Goal: Task Accomplishment & Management: Use online tool/utility

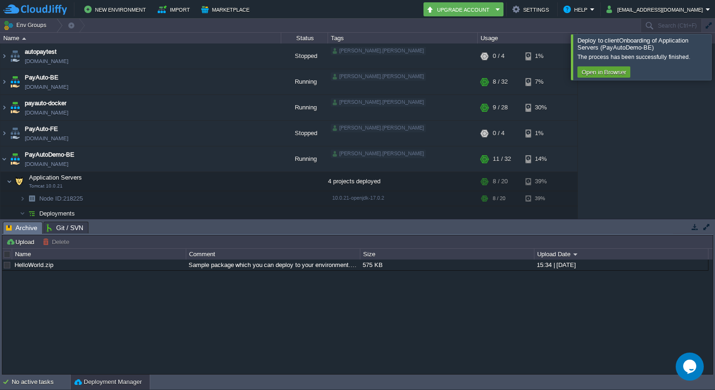
scroll to position [116, 0]
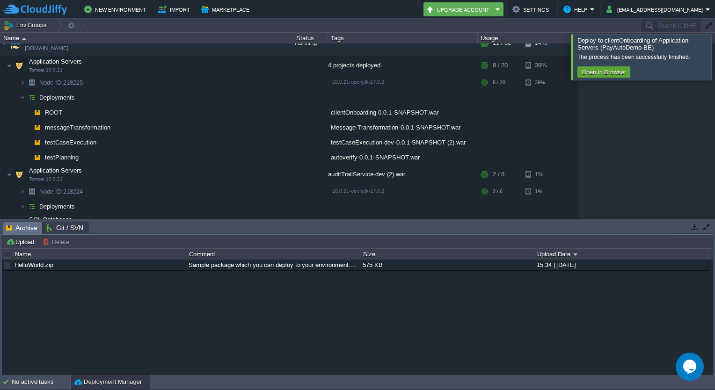
click at [714, 62] on div at bounding box center [726, 56] width 0 height 45
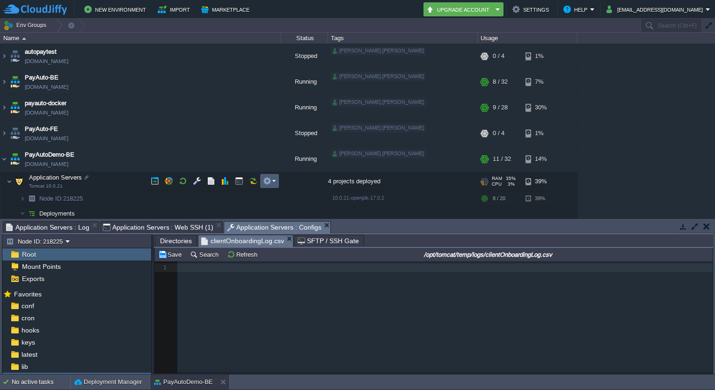
scroll to position [3, 0]
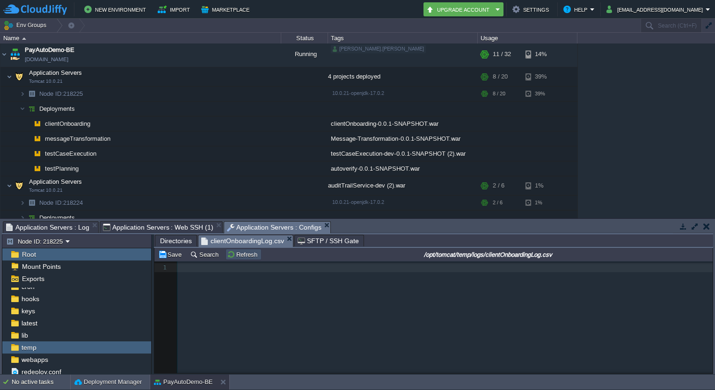
click at [235, 256] on button "Refresh" at bounding box center [243, 254] width 33 height 8
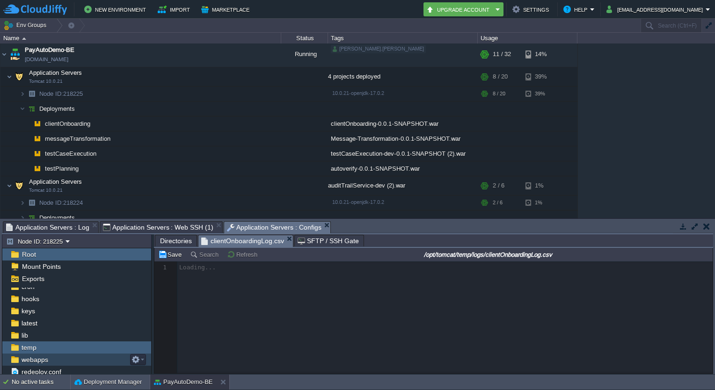
scroll to position [33, 0]
click at [76, 359] on div "webapps" at bounding box center [76, 358] width 149 height 12
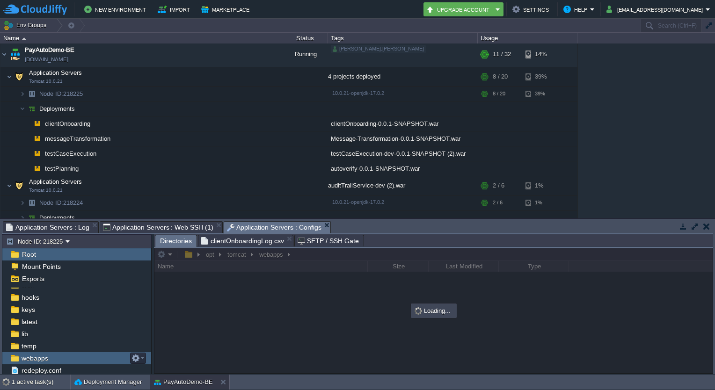
scroll to position [0, 0]
click at [76, 359] on div "webapps" at bounding box center [76, 358] width 149 height 12
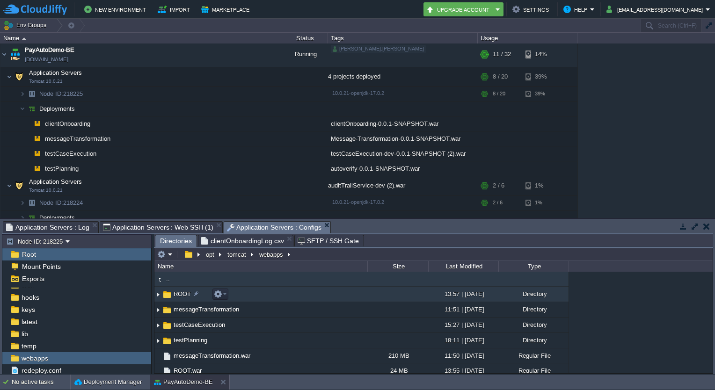
click at [157, 296] on img at bounding box center [157, 294] width 7 height 14
click at [208, 297] on td "ROOT" at bounding box center [260, 294] width 213 height 15
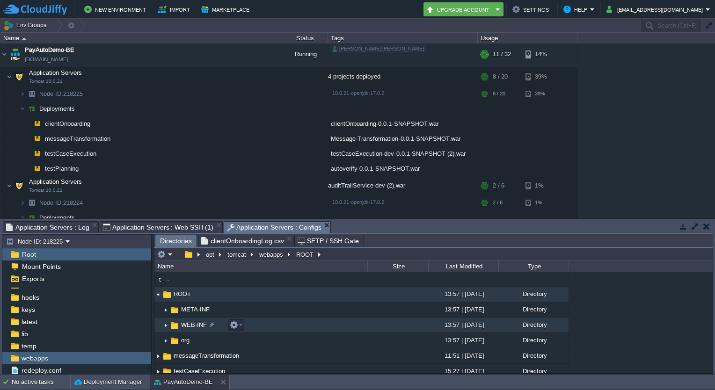
click at [166, 324] on img at bounding box center [165, 325] width 7 height 14
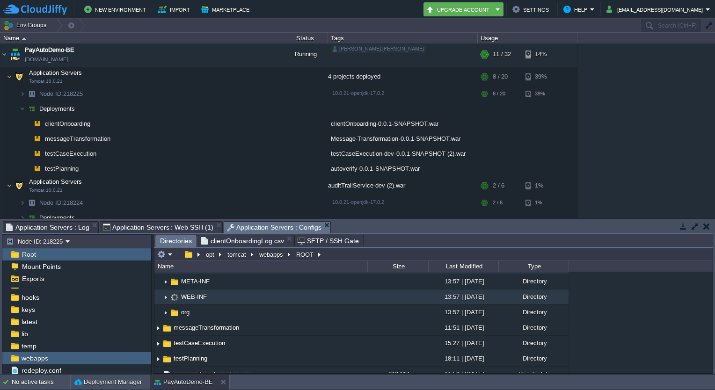
scroll to position [36, 0]
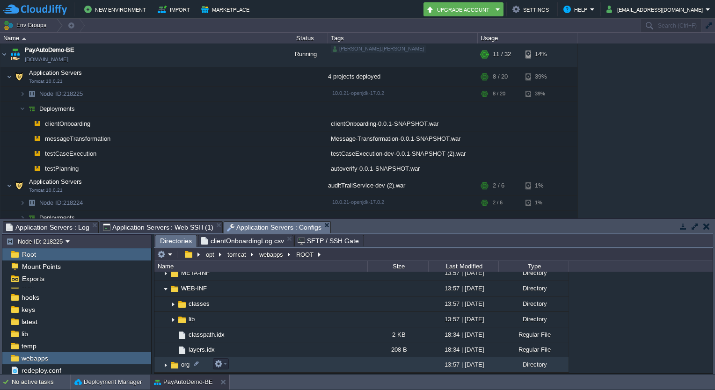
click at [165, 367] on img at bounding box center [165, 365] width 7 height 14
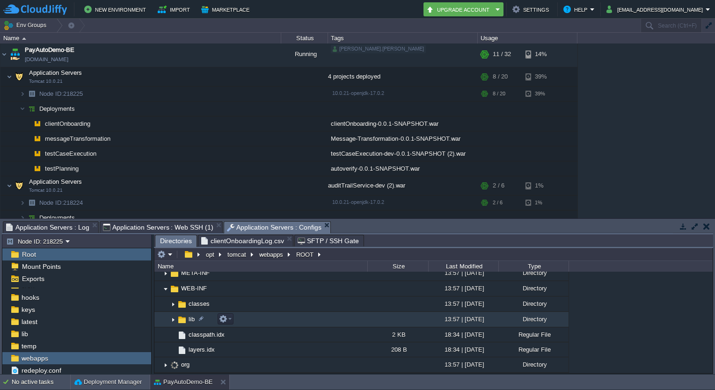
click at [173, 318] on img at bounding box center [172, 319] width 7 height 14
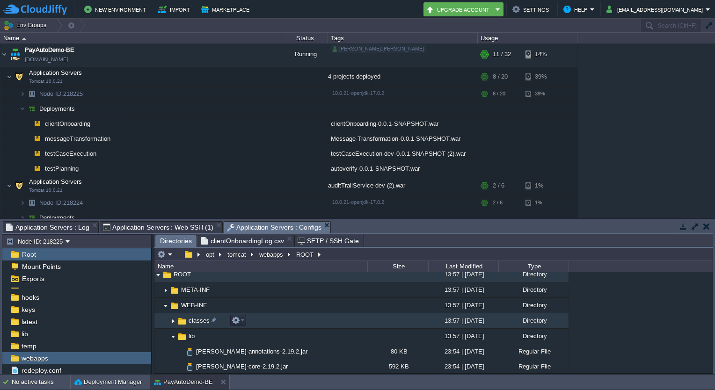
scroll to position [15, 0]
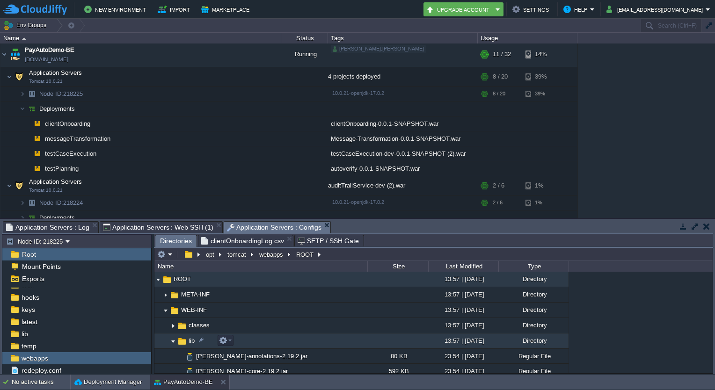
click at [172, 341] on img at bounding box center [172, 341] width 7 height 14
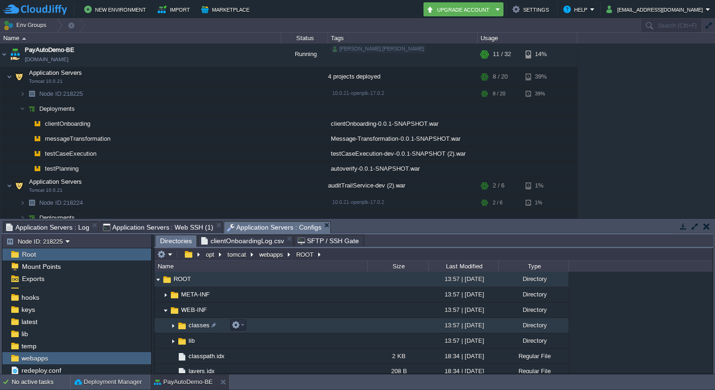
click at [172, 325] on img at bounding box center [172, 325] width 7 height 14
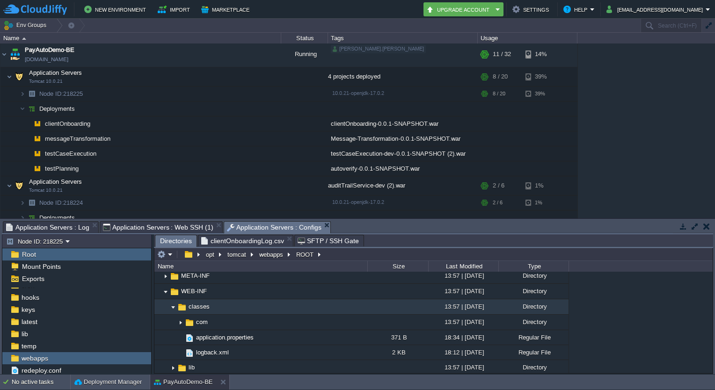
scroll to position [36, 0]
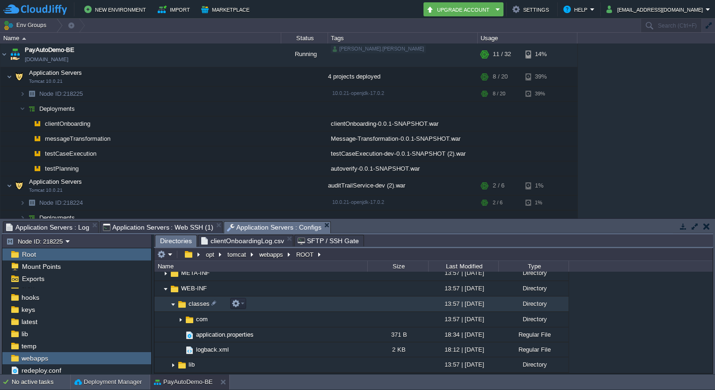
click at [171, 305] on img at bounding box center [172, 304] width 7 height 14
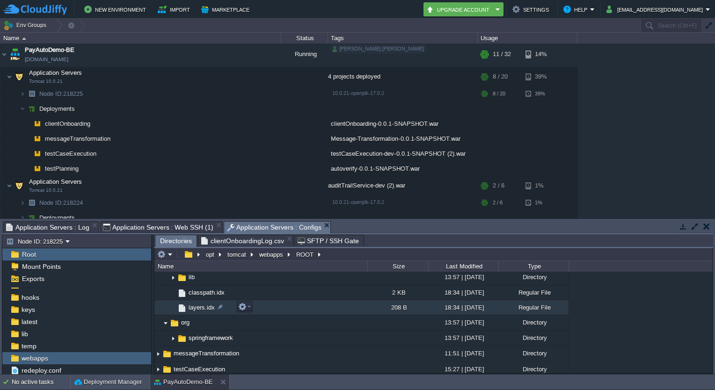
scroll to position [80, 0]
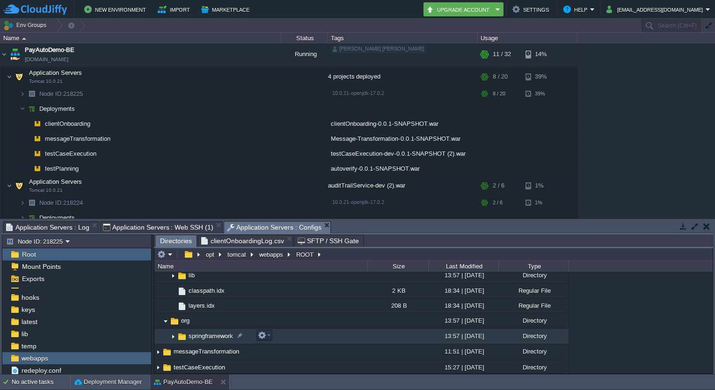
click at [172, 336] on img at bounding box center [172, 336] width 7 height 14
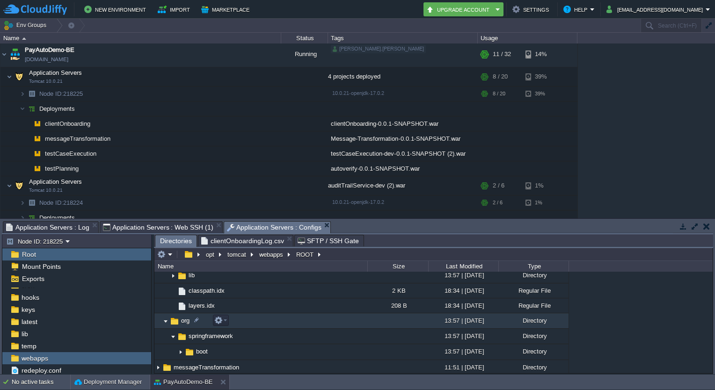
click at [165, 320] on img at bounding box center [165, 321] width 7 height 14
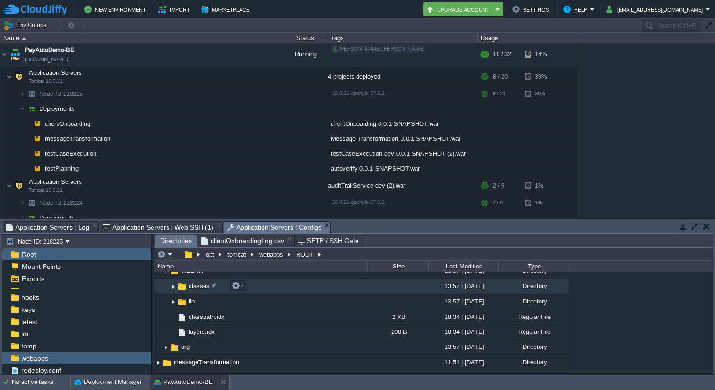
scroll to position [0, 0]
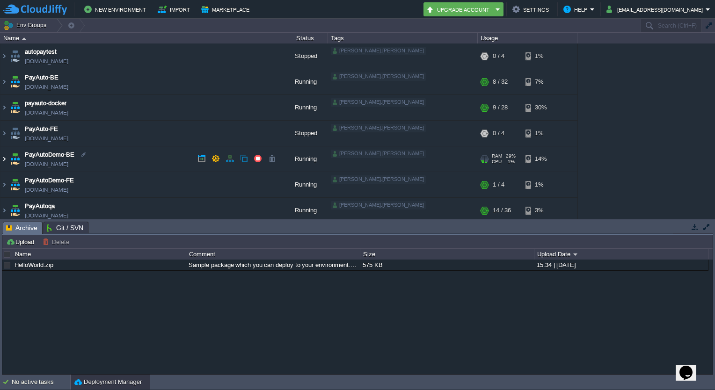
click at [6, 159] on img at bounding box center [3, 158] width 7 height 25
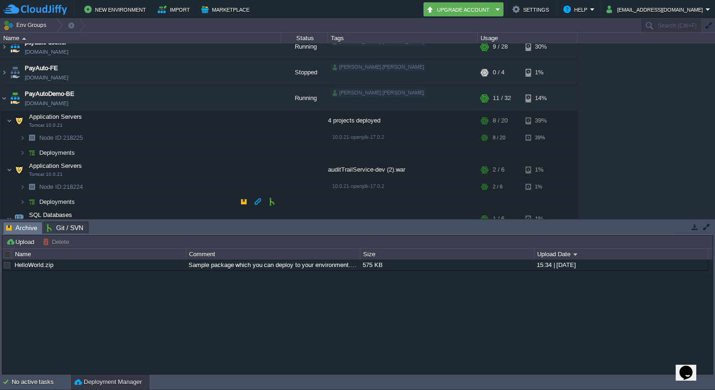
scroll to position [112, 0]
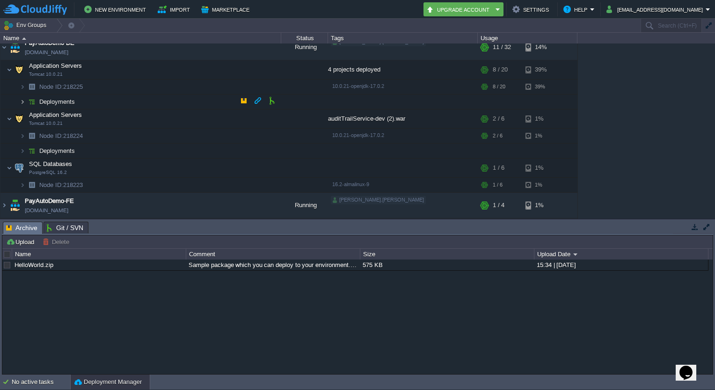
click at [22, 100] on img at bounding box center [23, 101] width 6 height 14
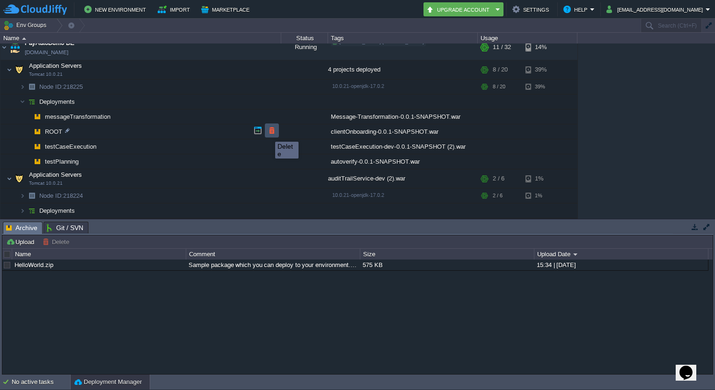
click at [269, 133] on button "button" at bounding box center [271, 130] width 8 height 8
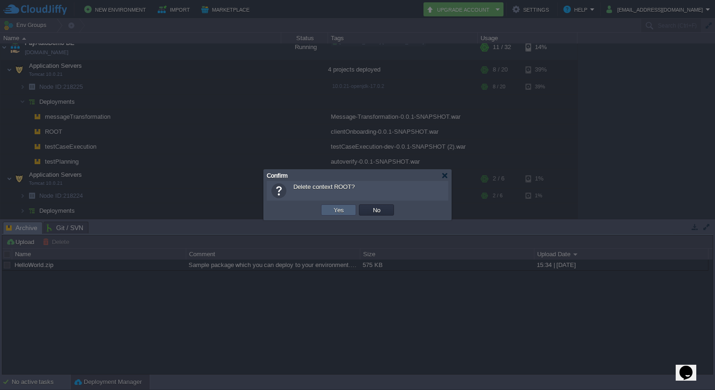
click at [340, 212] on button "Yes" at bounding box center [339, 210] width 16 height 8
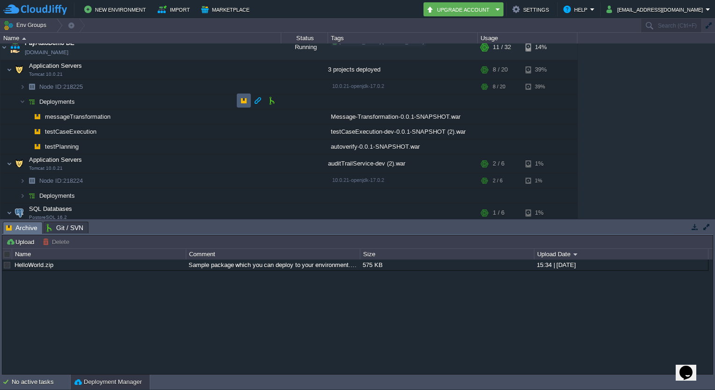
click at [248, 97] on td at bounding box center [244, 101] width 14 height 14
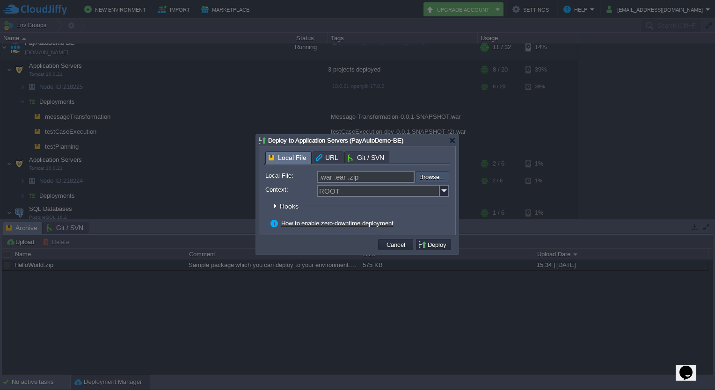
click at [431, 177] on input "file" at bounding box center [390, 176] width 118 height 11
type input "C:\fakepath\clientOnboarding-0.0.1-SNAPSHOT.war"
type input "clientOnboarding-0.0.1-SNAPSHOT.war"
click at [380, 194] on input "Context:" at bounding box center [378, 191] width 123 height 12
type input "clientOnboarding"
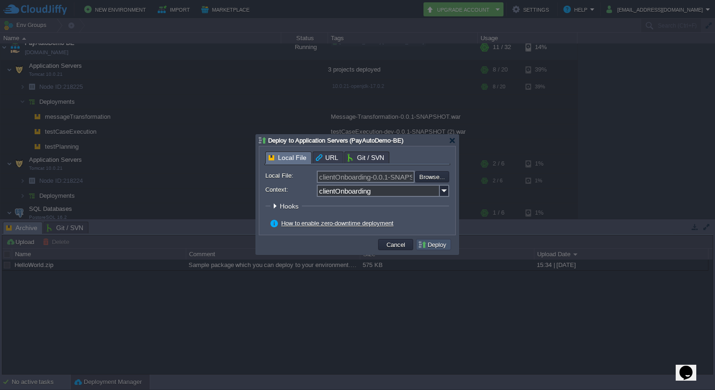
click at [436, 246] on button "Deploy" at bounding box center [433, 244] width 31 height 8
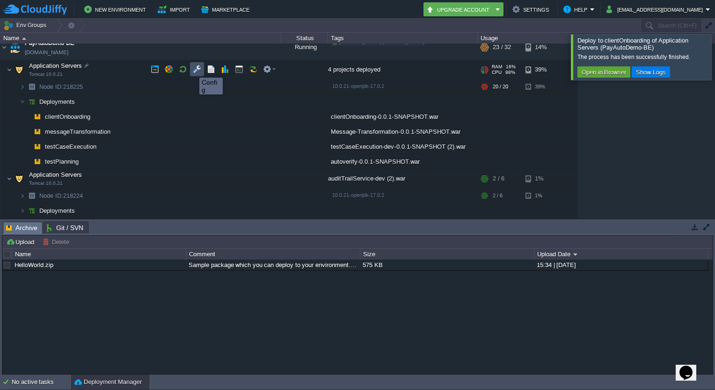
click at [193, 69] on button "button" at bounding box center [197, 69] width 8 height 8
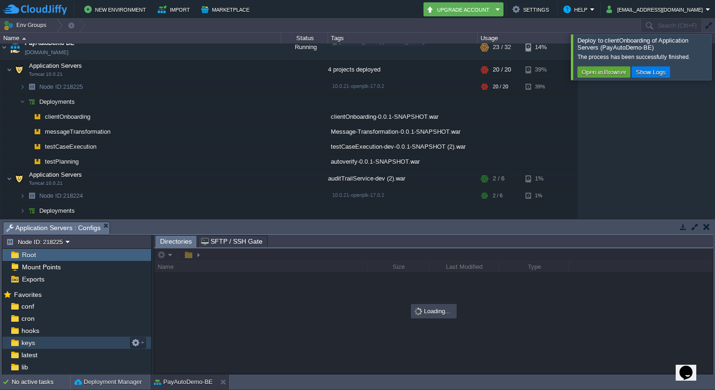
scroll to position [33, 0]
click at [58, 349] on div "temp" at bounding box center [76, 346] width 149 height 12
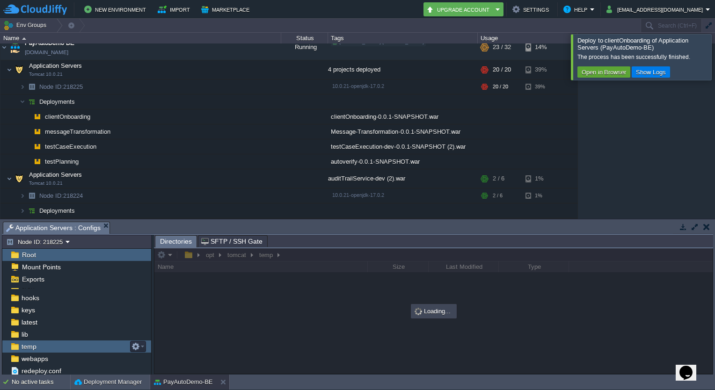
click at [58, 349] on div "temp" at bounding box center [76, 346] width 149 height 12
click at [714, 51] on div at bounding box center [726, 56] width 0 height 45
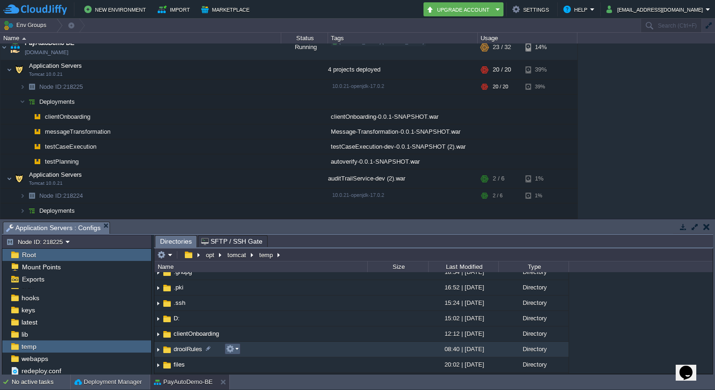
scroll to position [22, 0]
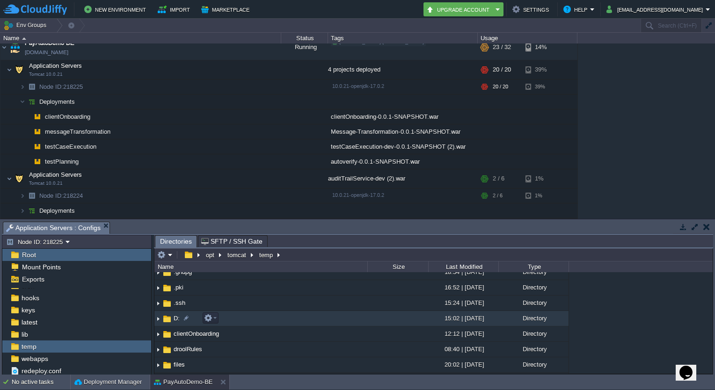
click at [158, 322] on img at bounding box center [157, 318] width 7 height 14
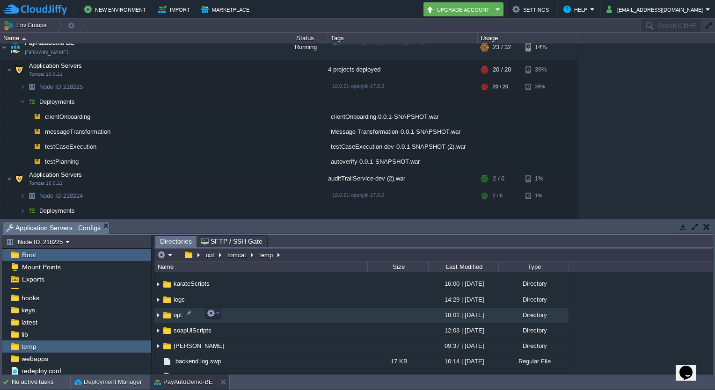
scroll to position [119, 0]
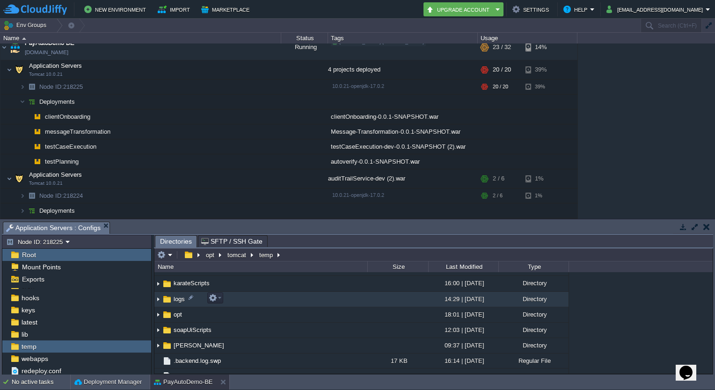
click at [177, 298] on span "logs" at bounding box center [179, 299] width 14 height 8
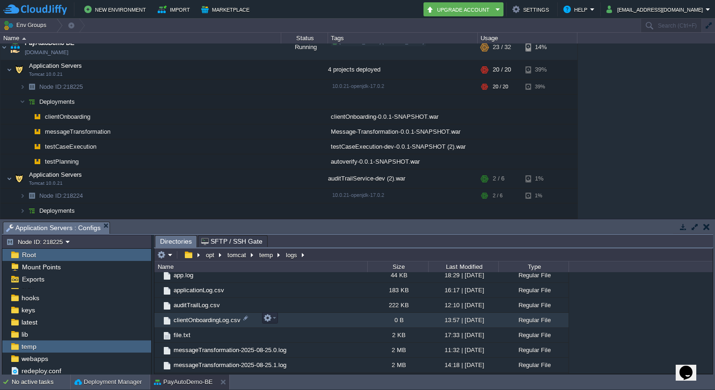
scroll to position [273, 0]
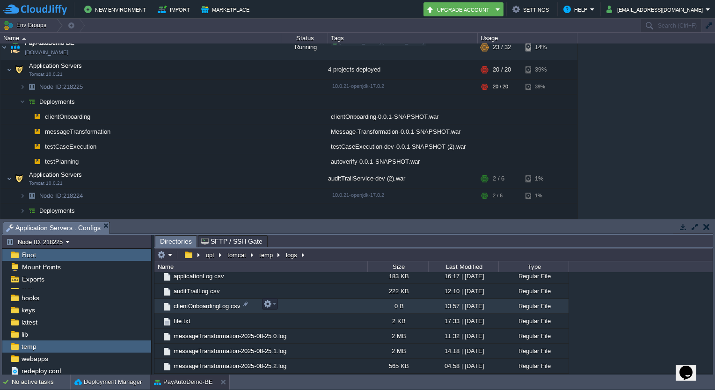
click at [204, 306] on span "clientOnboardingLog.csv" at bounding box center [207, 306] width 70 height 8
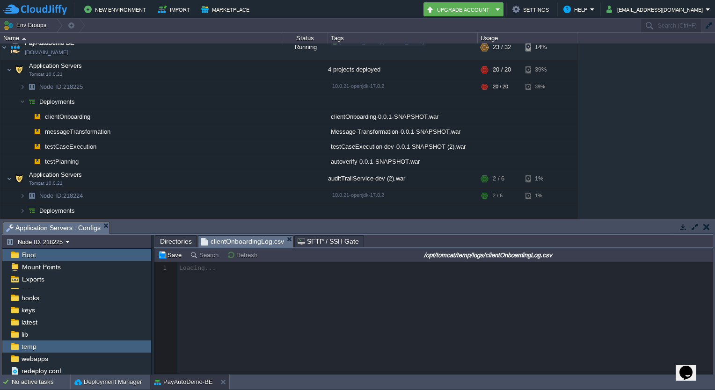
scroll to position [3, 0]
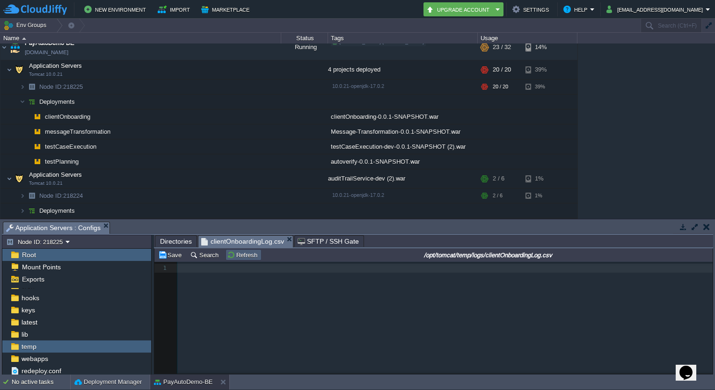
click at [244, 260] on td "Refresh" at bounding box center [243, 254] width 36 height 11
click at [274, 115] on button "button" at bounding box center [271, 115] width 8 height 8
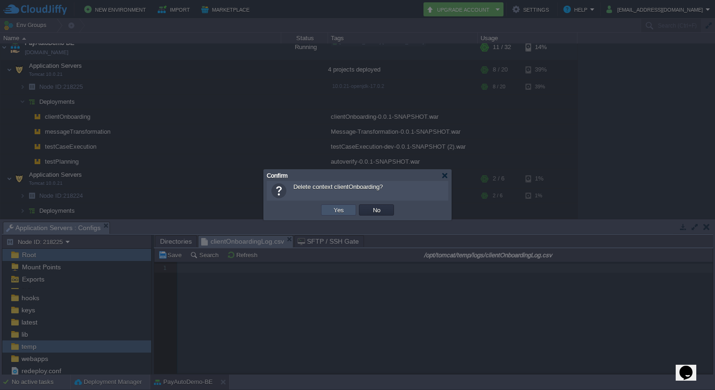
click at [335, 209] on button "Yes" at bounding box center [339, 210] width 16 height 8
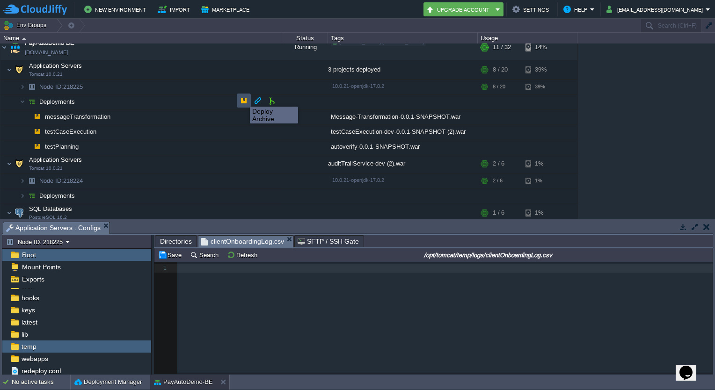
click at [243, 98] on button "button" at bounding box center [243, 100] width 8 height 8
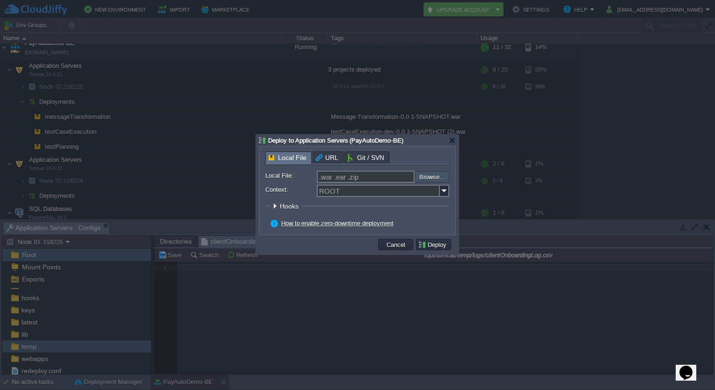
click at [445, 179] on input "file" at bounding box center [390, 176] width 118 height 11
type input "C:\fakepath\clientOnboarding-0.0.1-SNAPSHOT.war"
type input "clientOnboarding-0.0.1-SNAPSHOT.war"
click at [414, 188] on input "Context:" at bounding box center [378, 191] width 123 height 12
type input "clientOnboarding"
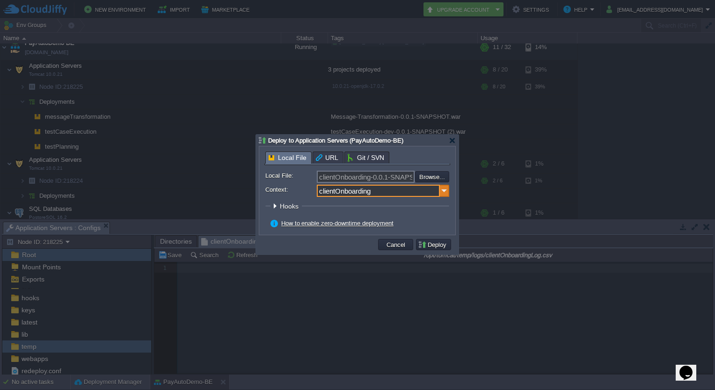
click at [443, 191] on img at bounding box center [444, 191] width 9 height 12
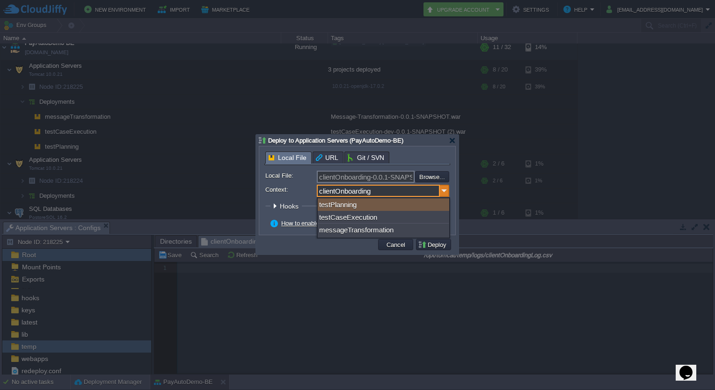
click at [443, 191] on img at bounding box center [444, 191] width 9 height 12
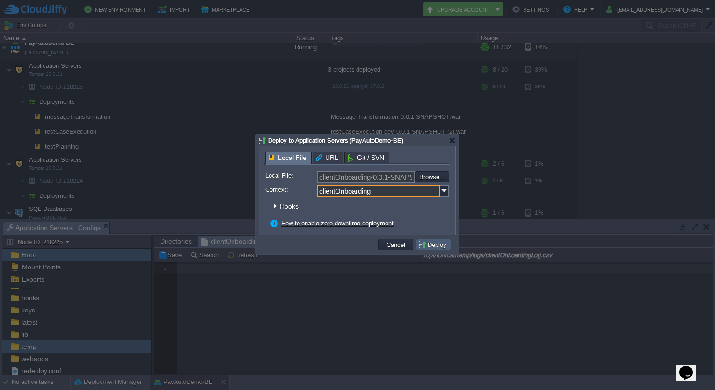
click at [436, 248] on button "Deploy" at bounding box center [433, 244] width 31 height 8
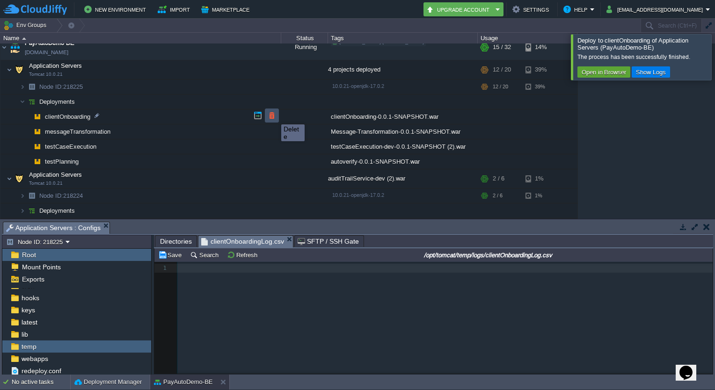
click at [274, 116] on button "button" at bounding box center [271, 115] width 8 height 8
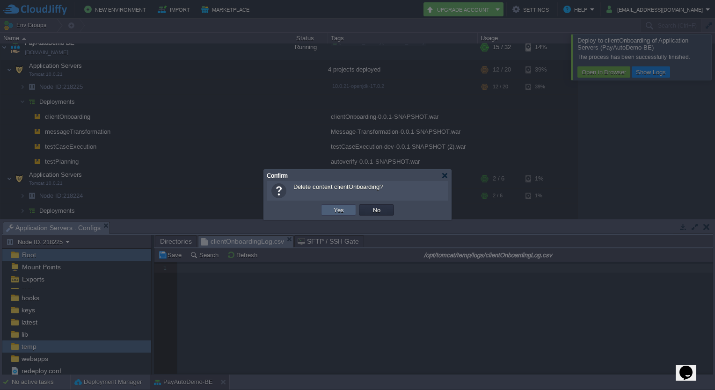
click at [346, 206] on td "Yes" at bounding box center [338, 209] width 35 height 11
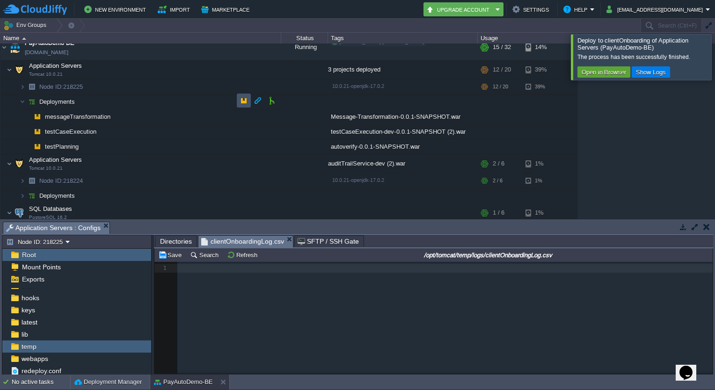
click at [239, 99] on button "button" at bounding box center [243, 100] width 8 height 8
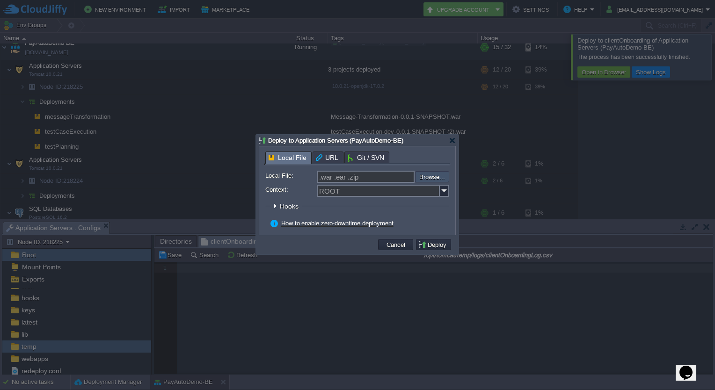
click at [428, 179] on input "file" at bounding box center [390, 176] width 118 height 11
type input "C:\fakepath\clientOnboarding-0.0.1-SNAPSHOT.war"
type input "clientOnboarding-0.0.1-SNAPSHOT.war"
drag, startPoint x: 391, startPoint y: 184, endPoint x: 388, endPoint y: 191, distance: 7.3
click at [388, 191] on form "Local File: clientOnboarding-0.0.1-SNAPSHOT.war Browse... Context: ROOT Hooks P…" at bounding box center [357, 200] width 184 height 59
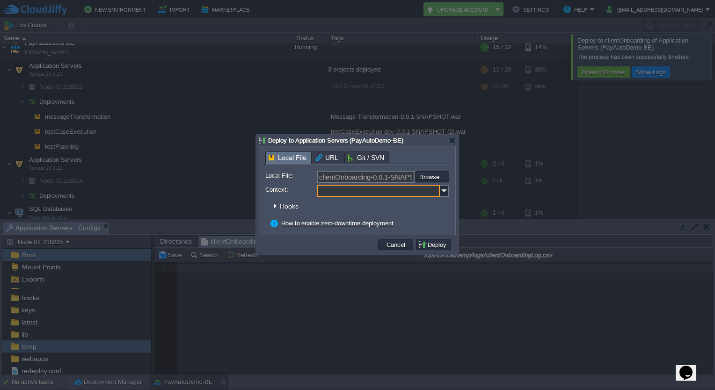
click at [388, 191] on input "Context:" at bounding box center [378, 191] width 123 height 12
type input "clientOnboarding"
click at [423, 244] on button "Deploy" at bounding box center [433, 244] width 31 height 8
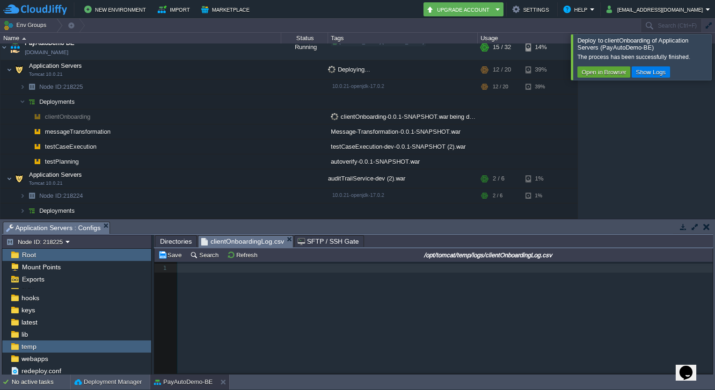
scroll to position [0, 0]
click at [714, 62] on div at bounding box center [726, 56] width 0 height 45
click at [714, 42] on div at bounding box center [726, 56] width 0 height 45
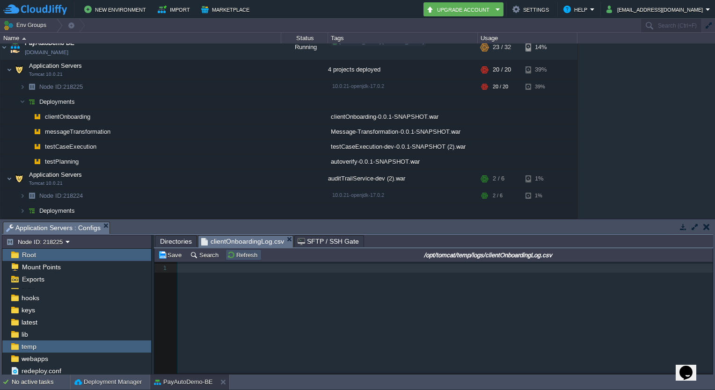
click at [236, 255] on button "Refresh" at bounding box center [243, 255] width 33 height 8
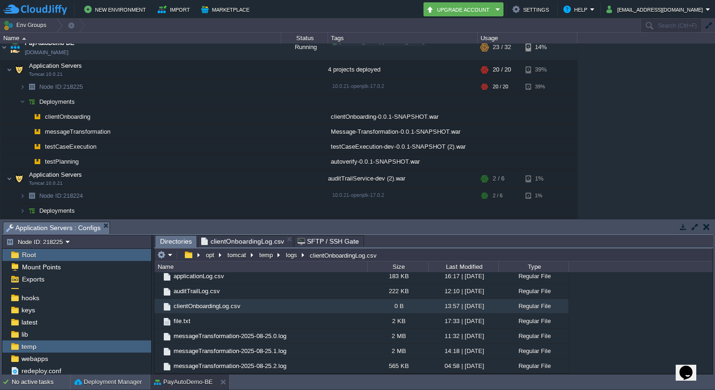
click at [167, 238] on span "Directories" at bounding box center [176, 242] width 32 height 12
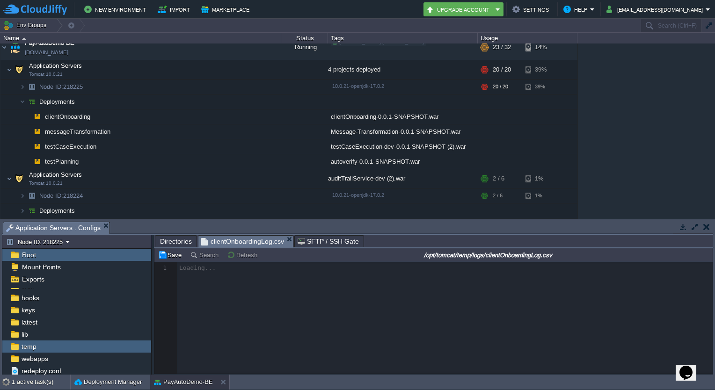
click at [228, 242] on span "clientOnboardingLog.csv" at bounding box center [242, 242] width 83 height 12
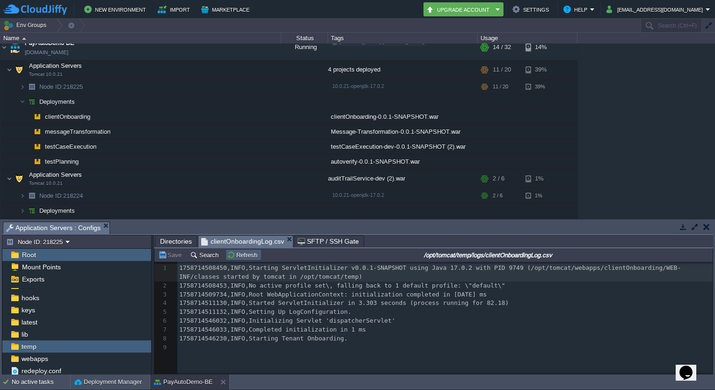
click at [231, 260] on td "Refresh" at bounding box center [243, 254] width 36 height 11
click at [245, 66] on td at bounding box center [239, 69] width 14 height 14
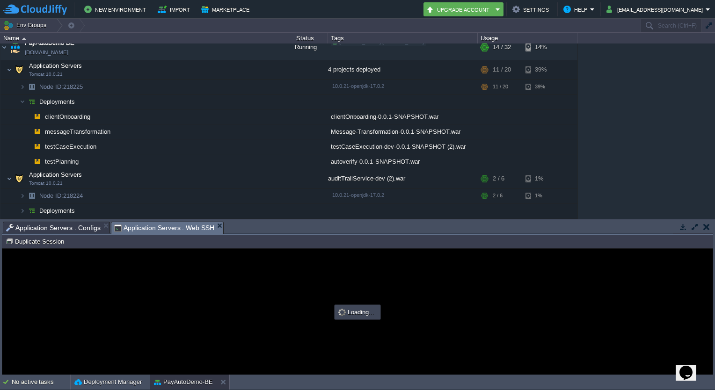
type input "#000000"
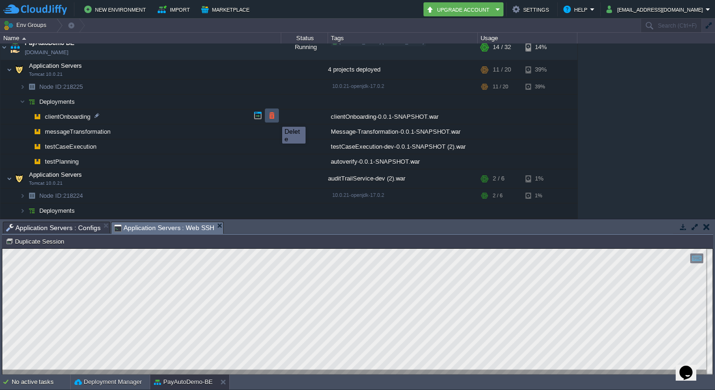
click at [275, 118] on button "button" at bounding box center [271, 115] width 8 height 8
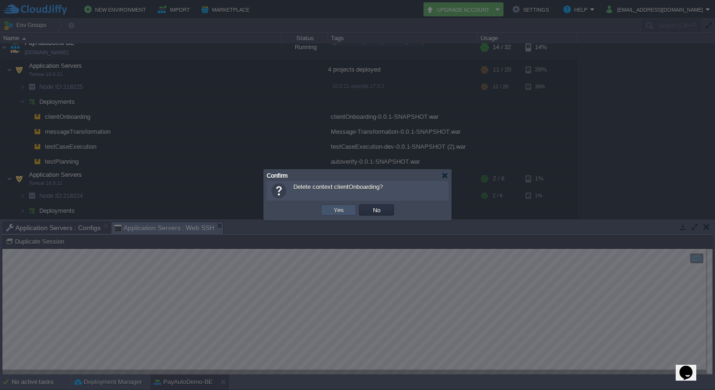
click at [334, 207] on button "Yes" at bounding box center [339, 210] width 16 height 8
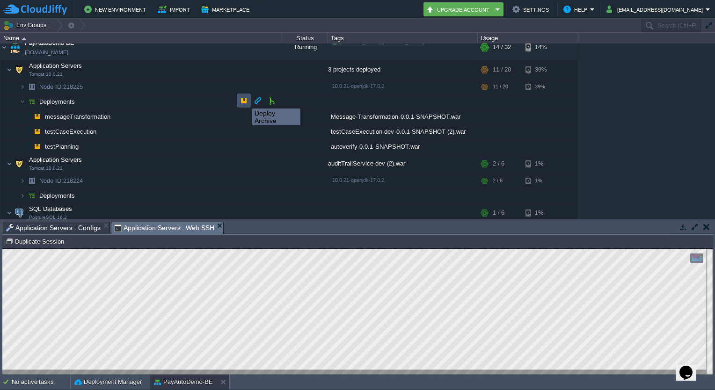
click at [245, 100] on button "button" at bounding box center [243, 100] width 8 height 8
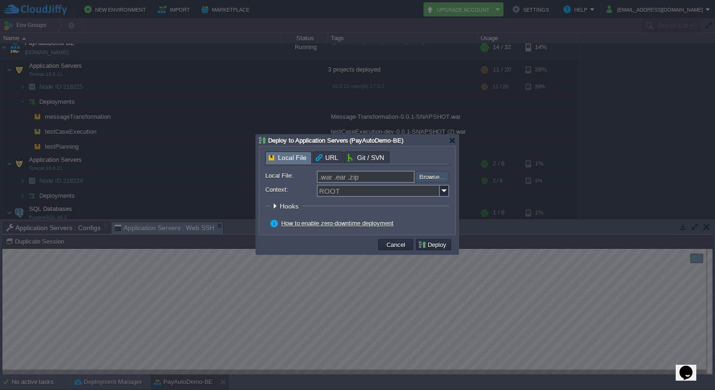
click at [435, 177] on input "file" at bounding box center [390, 176] width 118 height 11
type input "C:\fakepath\clientOnboarding-0.0.1-SNAPSHOT.war"
type input "clientOnboarding-0.0.1-SNAPSHOT.war"
click at [332, 191] on input "Context:" at bounding box center [378, 191] width 123 height 12
type input "clientOnboarding"
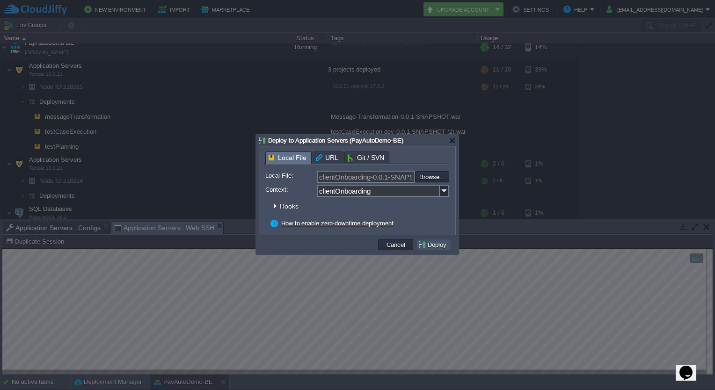
click at [436, 246] on button "Deploy" at bounding box center [433, 244] width 31 height 8
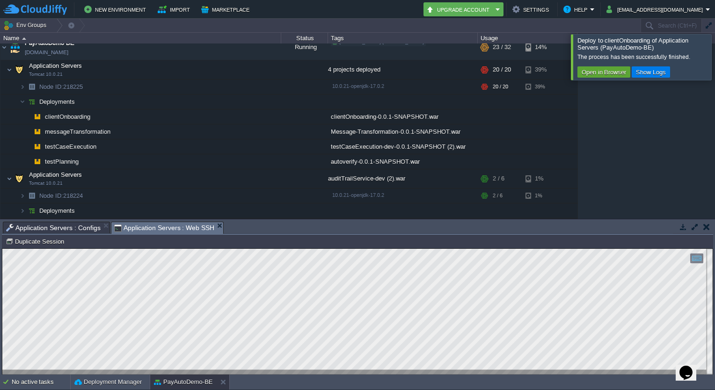
click at [714, 48] on div at bounding box center [726, 56] width 0 height 45
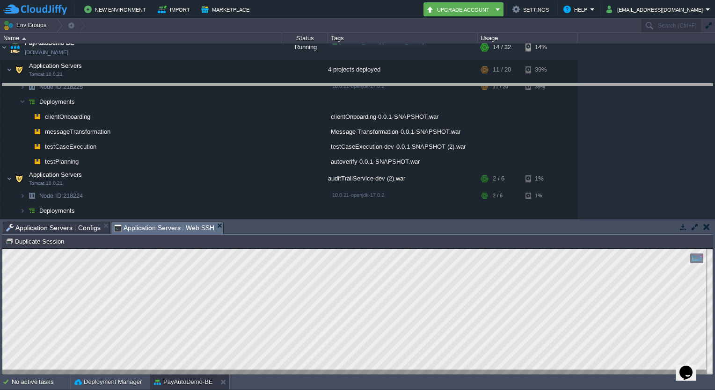
drag, startPoint x: 350, startPoint y: 224, endPoint x: 368, endPoint y: 80, distance: 144.7
click at [368, 80] on body "New Environment Import Marketplace Bonus ₹0.00 Upgrade Account Settings Help ad…" at bounding box center [357, 195] width 715 height 390
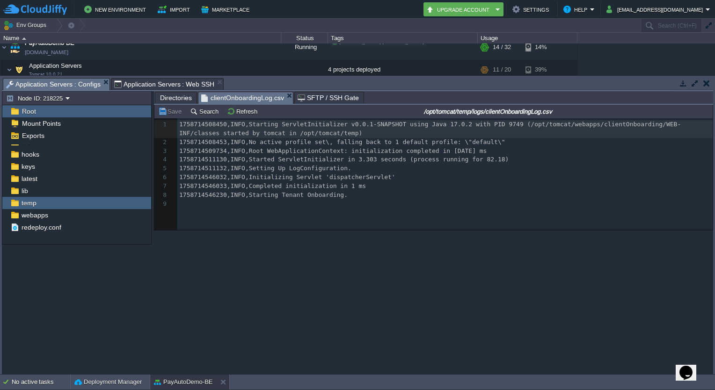
click at [71, 82] on span "Application Servers : Configs" at bounding box center [53, 85] width 94 height 12
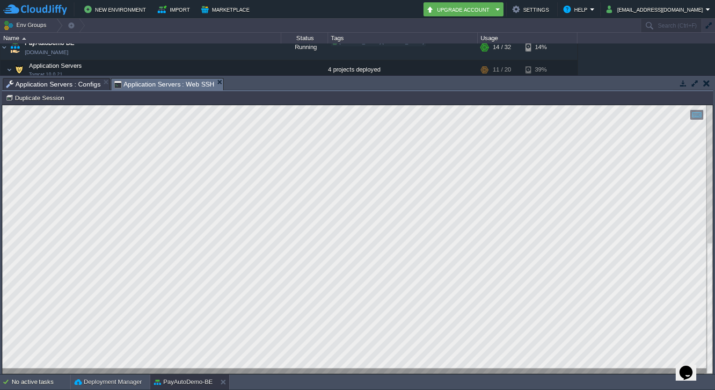
click at [142, 85] on span "Application Servers : Web SSH" at bounding box center [164, 85] width 101 height 12
click at [52, 98] on button "Duplicate Session" at bounding box center [36, 98] width 61 height 8
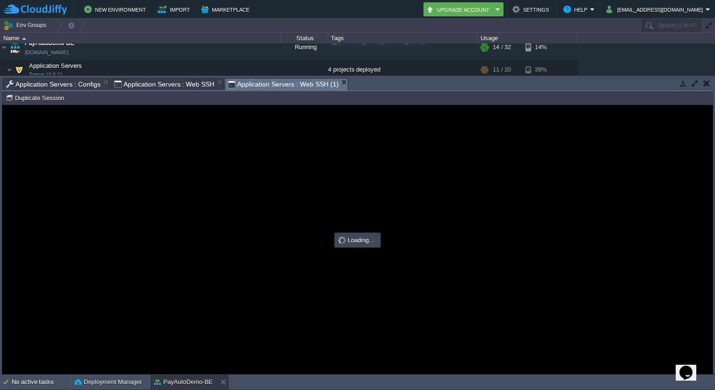
click at [181, 131] on div at bounding box center [357, 239] width 710 height 269
click at [179, 89] on span "Application Servers : Web SSH" at bounding box center [164, 84] width 101 height 11
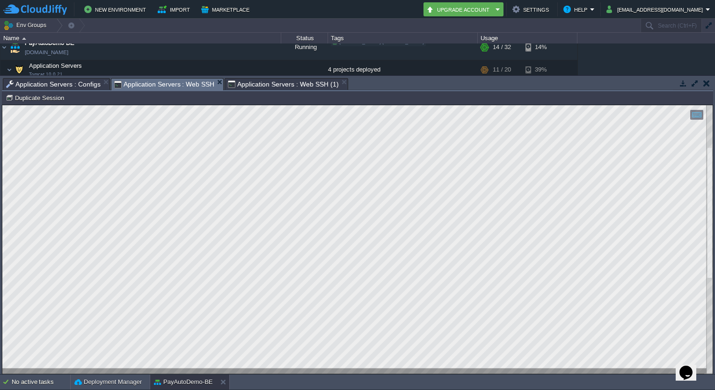
type input "#000000"
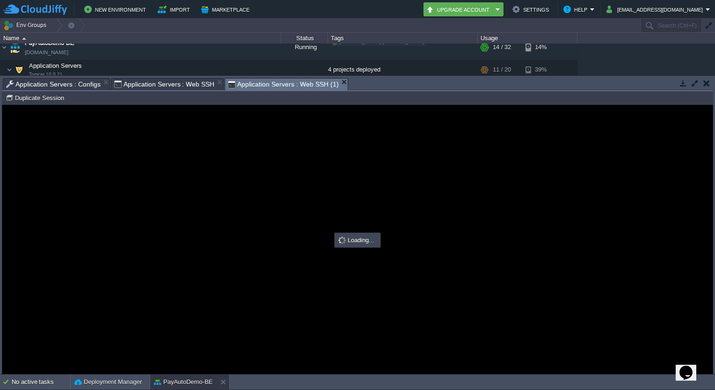
click at [268, 83] on span "Application Servers : Web SSH (1)" at bounding box center [283, 85] width 110 height 12
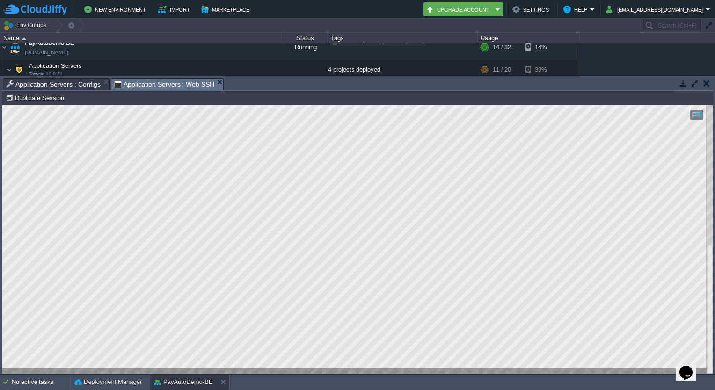
click at [108, 105] on html "Copy: Ctrl + Shift + C Paste: Ctrl + V Settings: Ctrl + Shift + Alt 0" at bounding box center [357, 105] width 710 height 0
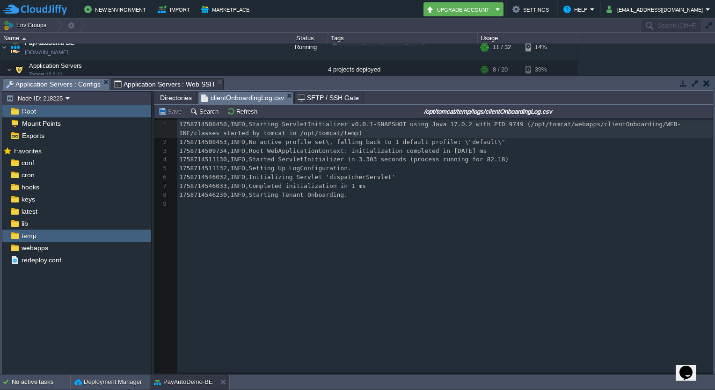
click at [73, 79] on span "Application Servers : Configs" at bounding box center [53, 85] width 94 height 12
click at [234, 111] on button "Refresh" at bounding box center [243, 111] width 33 height 8
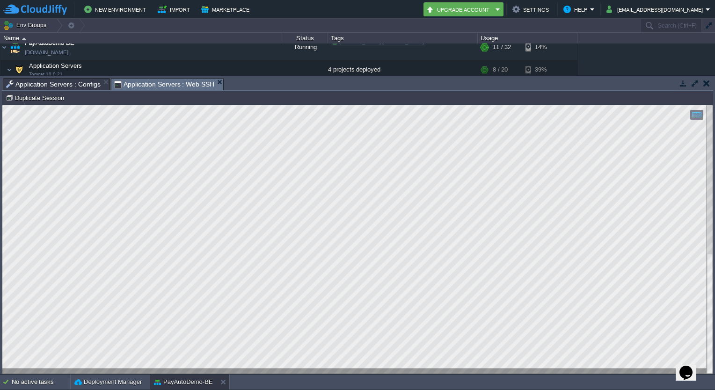
click at [170, 88] on span "Application Servers : Web SSH" at bounding box center [164, 85] width 101 height 12
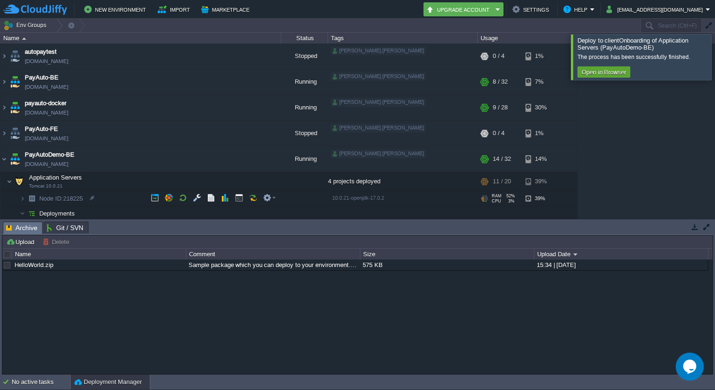
scroll to position [116, 0]
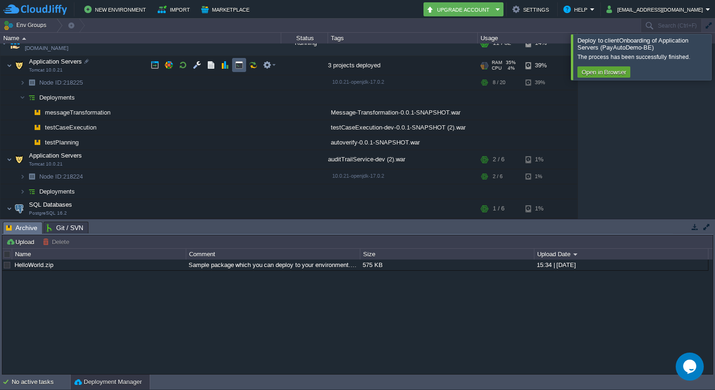
click at [237, 71] on td at bounding box center [239, 65] width 14 height 14
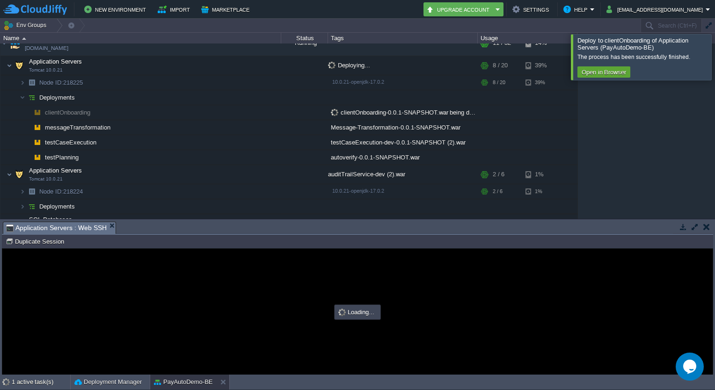
scroll to position [0, 0]
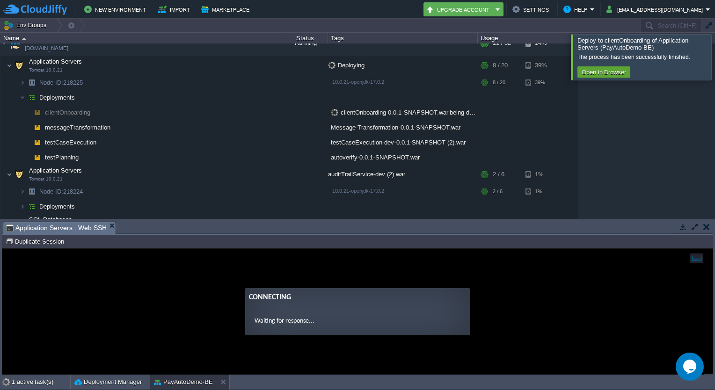
type input "#000000"
click at [714, 51] on div at bounding box center [726, 56] width 0 height 45
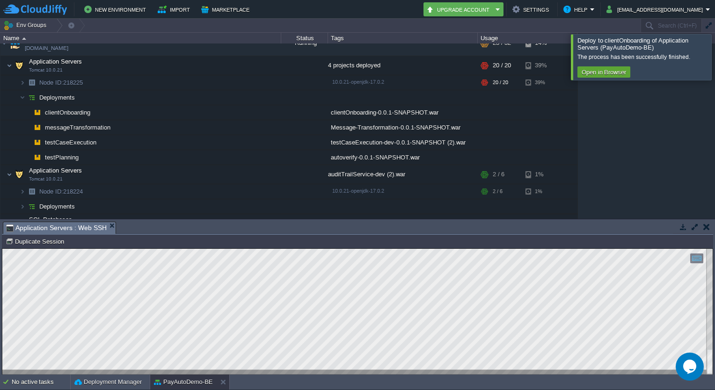
click at [714, 58] on div at bounding box center [726, 56] width 0 height 45
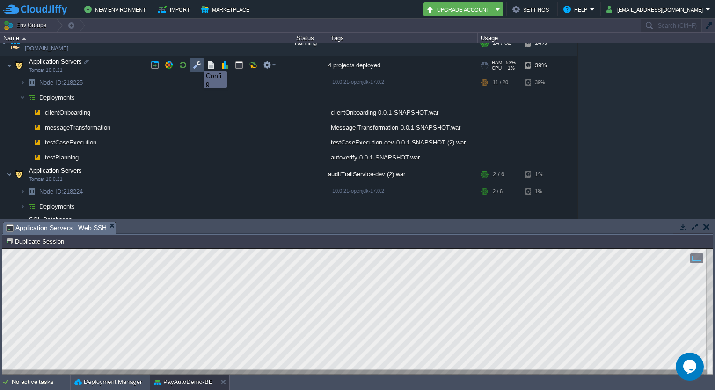
click at [196, 63] on button "button" at bounding box center [197, 65] width 8 height 8
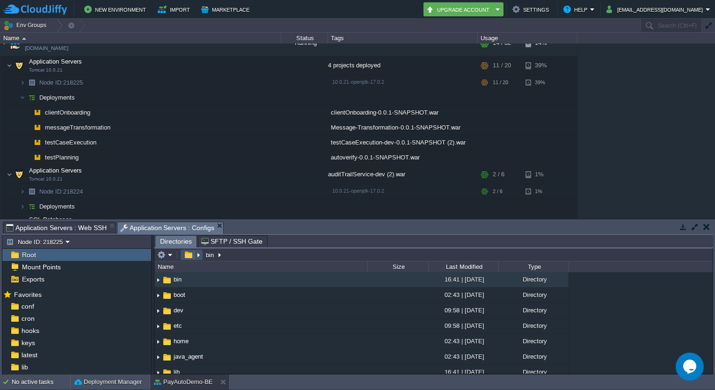
click at [187, 253] on button "button" at bounding box center [188, 255] width 14 height 8
click at [187, 261] on div "bin" at bounding box center [190, 254] width 70 height 13
click at [34, 251] on span "Root" at bounding box center [28, 255] width 17 height 8
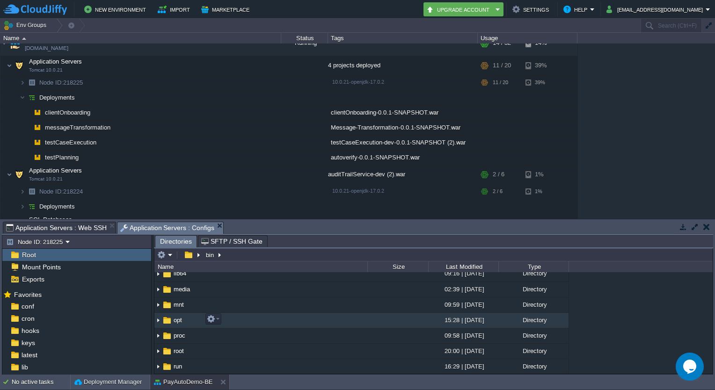
scroll to position [114, 0]
click at [173, 314] on td "opt" at bounding box center [260, 320] width 213 height 15
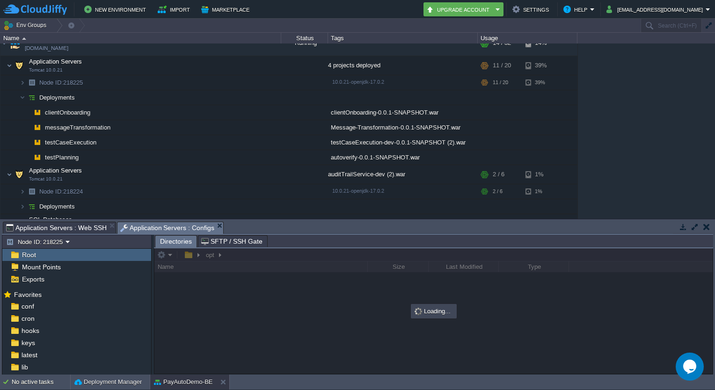
scroll to position [0, 0]
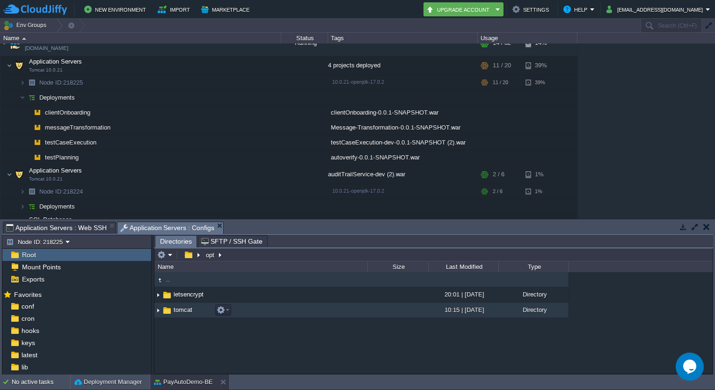
click at [179, 310] on span "tomcat" at bounding box center [183, 310] width 22 height 8
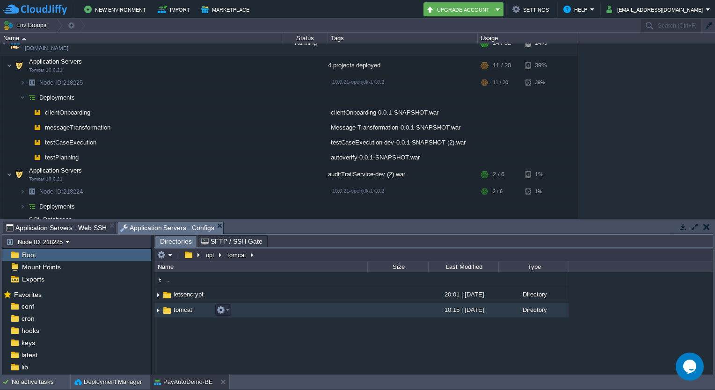
click at [179, 310] on span "tomcat" at bounding box center [183, 310] width 22 height 8
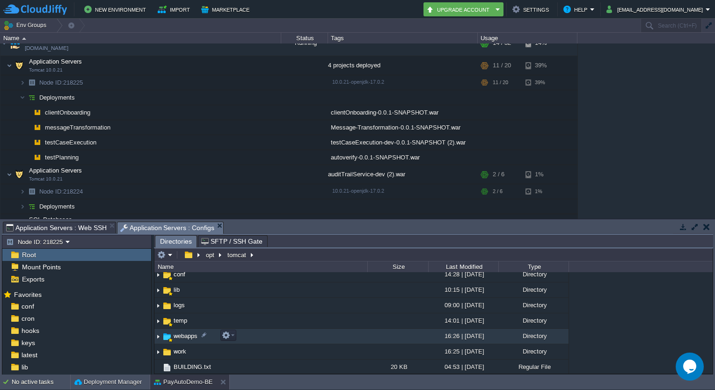
scroll to position [36, 0]
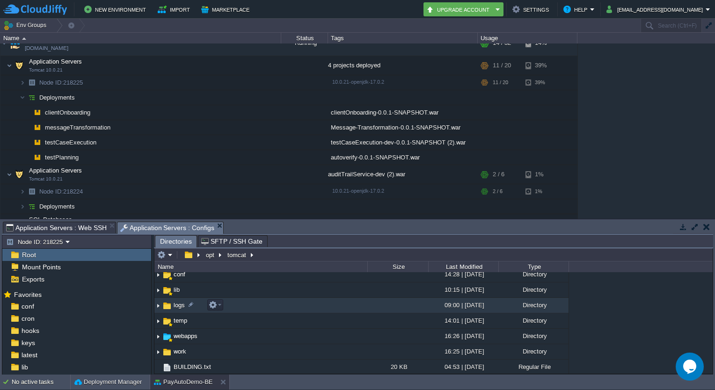
click at [175, 308] on span "logs" at bounding box center [179, 305] width 14 height 8
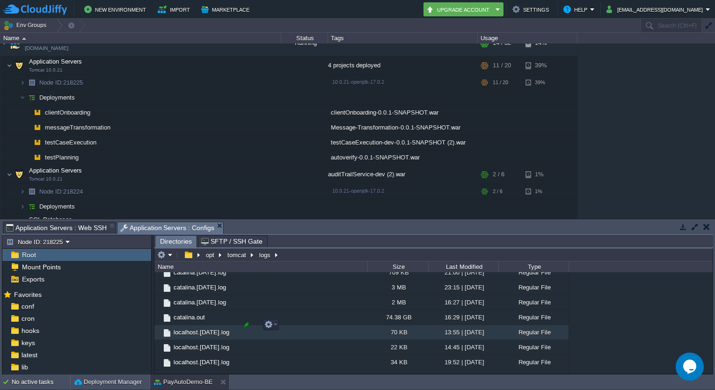
scroll to position [1137, 0]
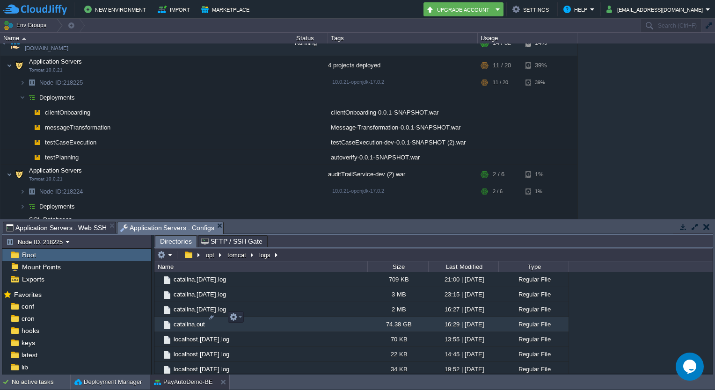
drag, startPoint x: 202, startPoint y: 315, endPoint x: 188, endPoint y: 317, distance: 14.2
click at [188, 320] on span "catalina.out" at bounding box center [189, 324] width 34 height 8
click at [179, 239] on span "Directories" at bounding box center [176, 242] width 32 height 12
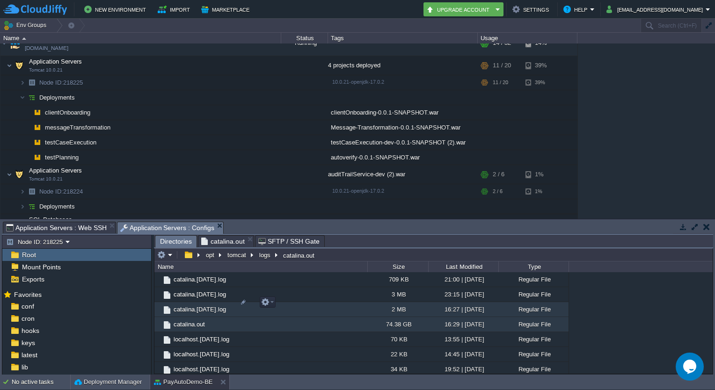
click at [195, 305] on span "catalina.[DATE].log" at bounding box center [199, 309] width 55 height 8
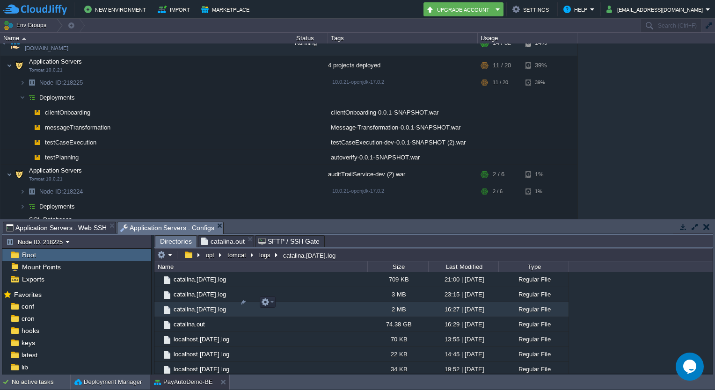
click at [195, 305] on span "catalina.[DATE].log" at bounding box center [199, 309] width 55 height 8
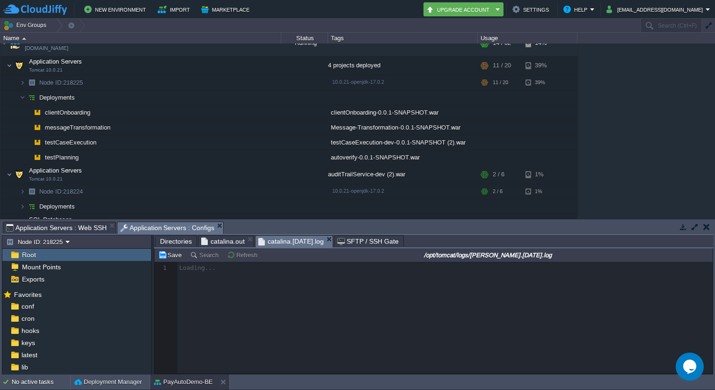
click at [228, 239] on span "catalina.out" at bounding box center [222, 241] width 43 height 11
click at [281, 242] on span "catalina.[DATE].log" at bounding box center [290, 241] width 65 height 11
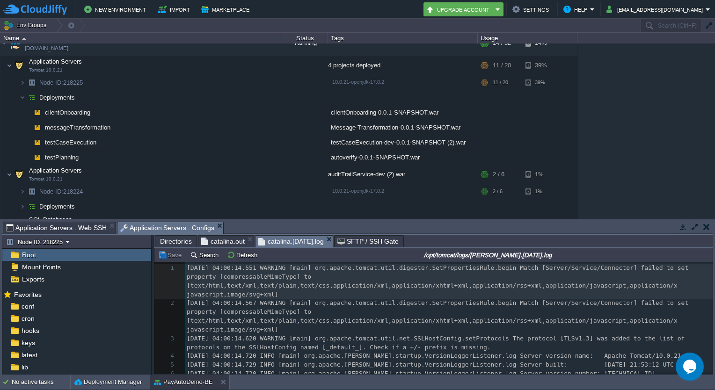
scroll to position [3, 0]
click at [221, 238] on span "catalina.out" at bounding box center [222, 241] width 43 height 11
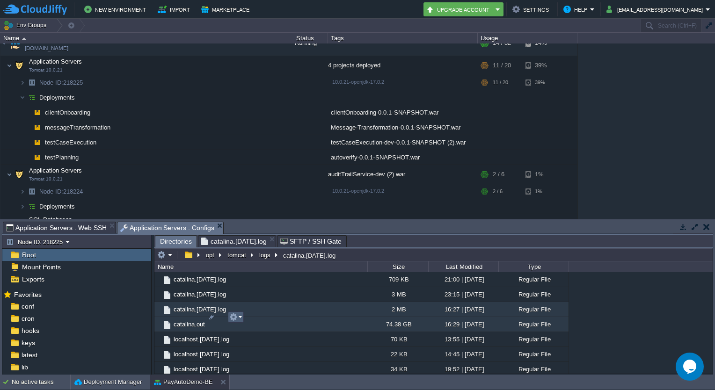
click at [230, 318] on button "button" at bounding box center [233, 317] width 8 height 8
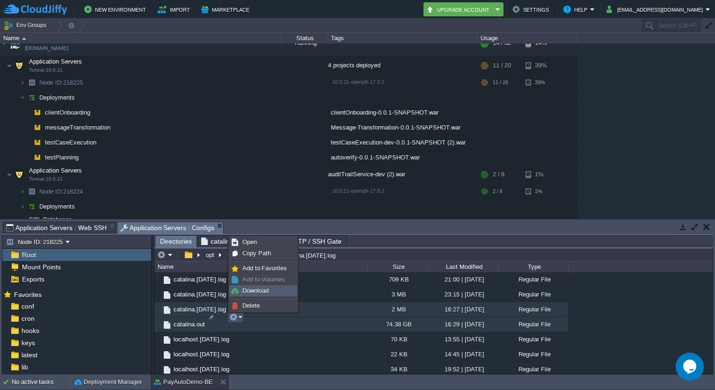
click at [261, 294] on link "Download" at bounding box center [263, 291] width 67 height 10
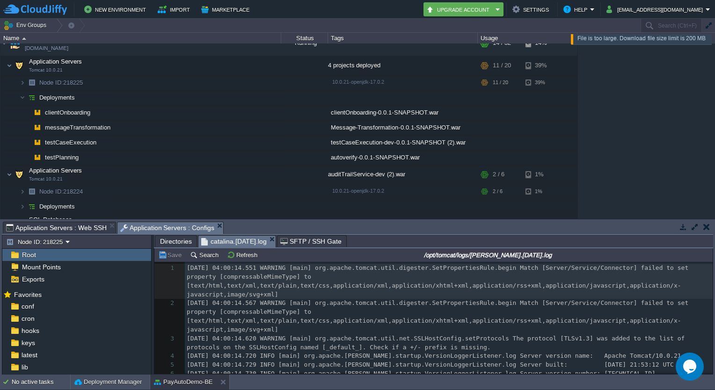
click at [232, 237] on span "catalina.[DATE].log" at bounding box center [233, 242] width 65 height 12
click at [642, 47] on div "File is too large. Download file size limit is 200 MB" at bounding box center [642, 49] width 131 height 7
click at [714, 50] on div at bounding box center [726, 45] width 0 height 22
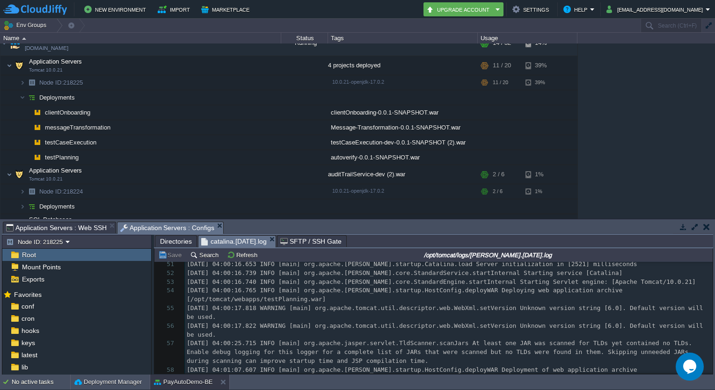
scroll to position [0, 0]
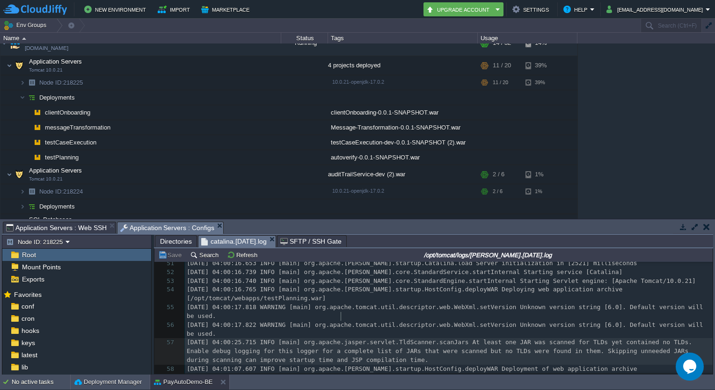
click at [418, 338] on pre "[DATE] 04:00:25.715 INFO [main] org.apache.jasper.servlet.TldScanner.scanJars A…" at bounding box center [448, 351] width 527 height 27
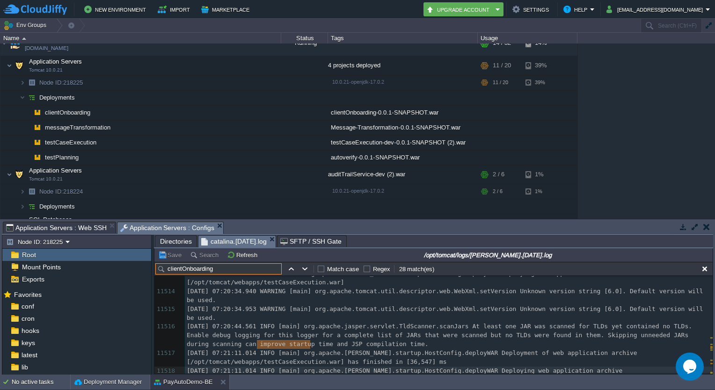
scroll to position [105351, 0]
type input "clientOnboarding"
click at [303, 270] on button "button" at bounding box center [305, 269] width 8 height 8
type textarea "clientOnboarding"
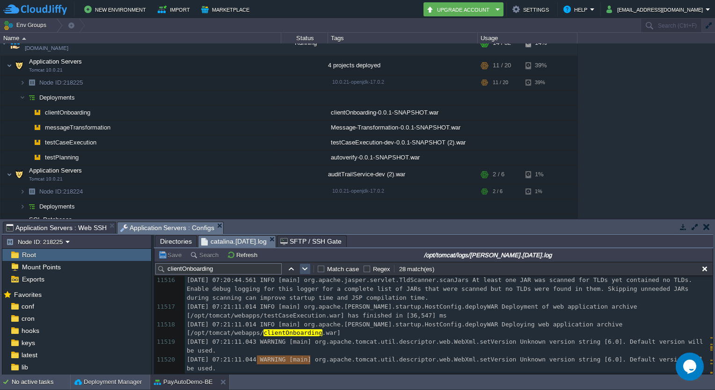
click at [303, 270] on button "button" at bounding box center [305, 269] width 8 height 8
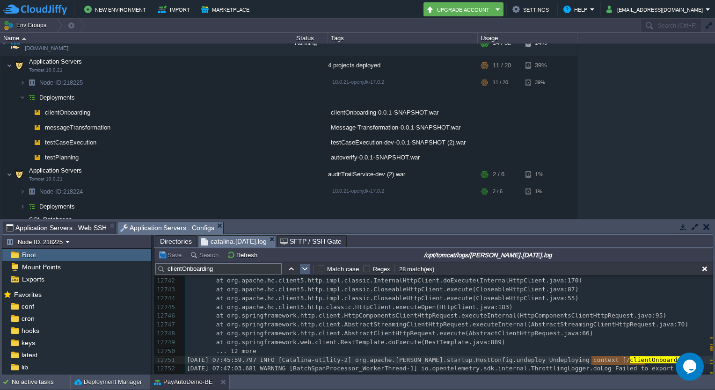
click at [303, 270] on button "button" at bounding box center [305, 269] width 8 height 8
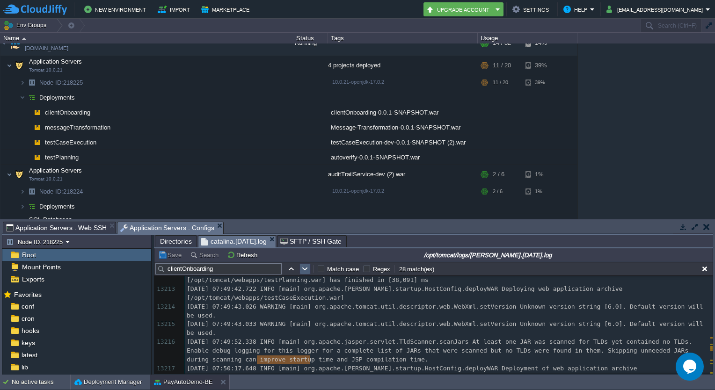
click at [303, 270] on button "button" at bounding box center [305, 269] width 8 height 8
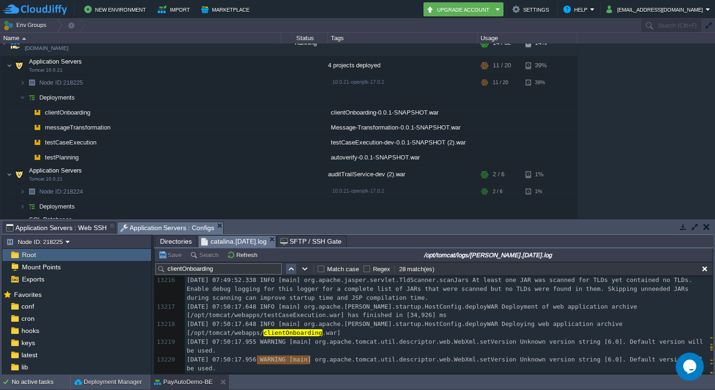
click at [291, 268] on button "button" at bounding box center [291, 269] width 8 height 8
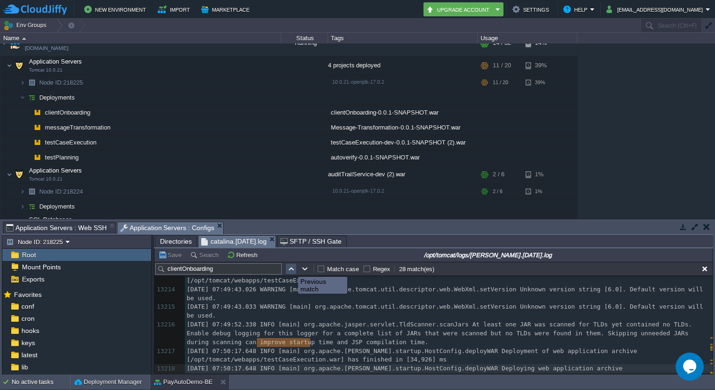
click at [291, 268] on button "button" at bounding box center [291, 269] width 8 height 8
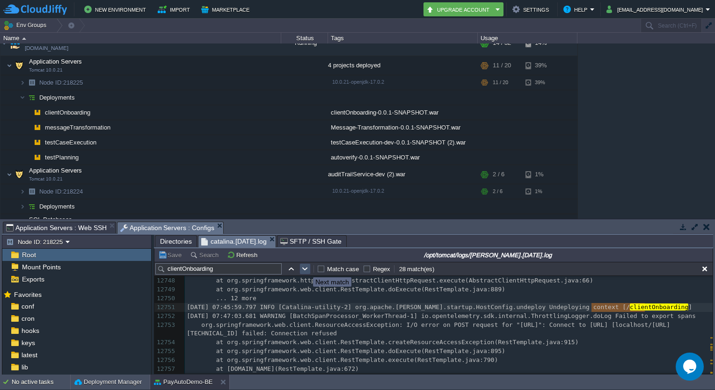
click at [306, 269] on button "button" at bounding box center [305, 269] width 8 height 8
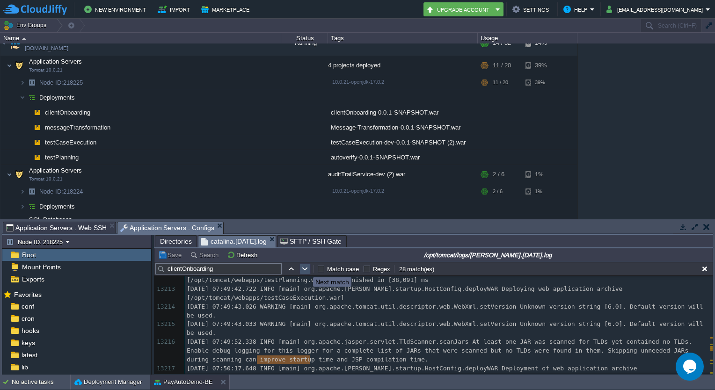
click at [306, 269] on button "button" at bounding box center [305, 269] width 8 height 8
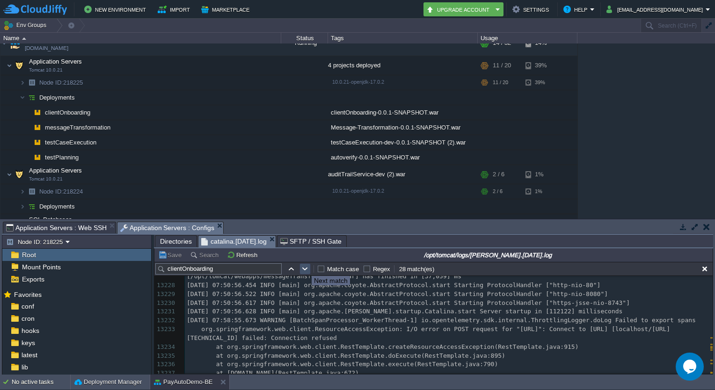
click at [304, 267] on button "button" at bounding box center [305, 269] width 8 height 8
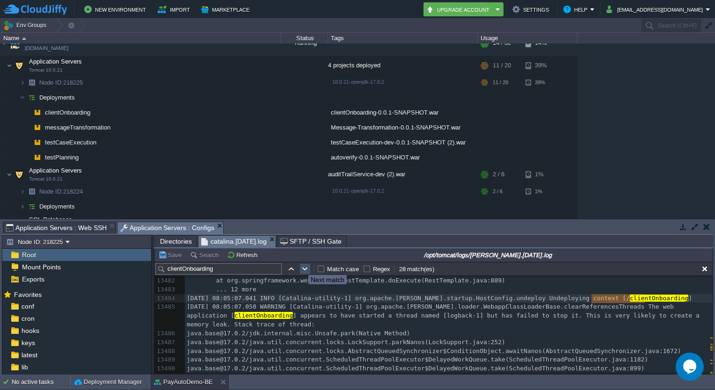
click at [301, 267] on button "button" at bounding box center [305, 269] width 8 height 8
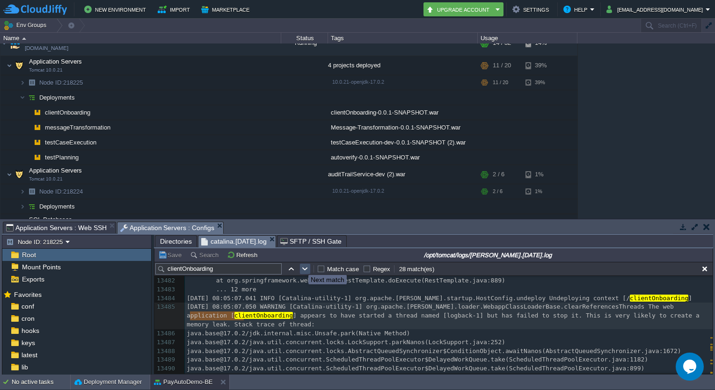
click at [301, 267] on button "button" at bounding box center [305, 269] width 8 height 8
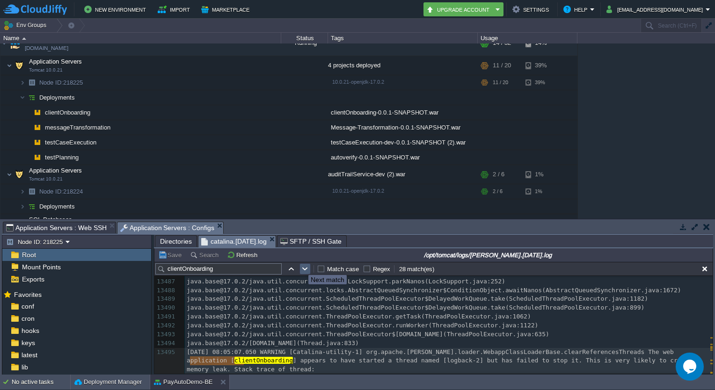
click at [301, 267] on button "button" at bounding box center [305, 269] width 8 height 8
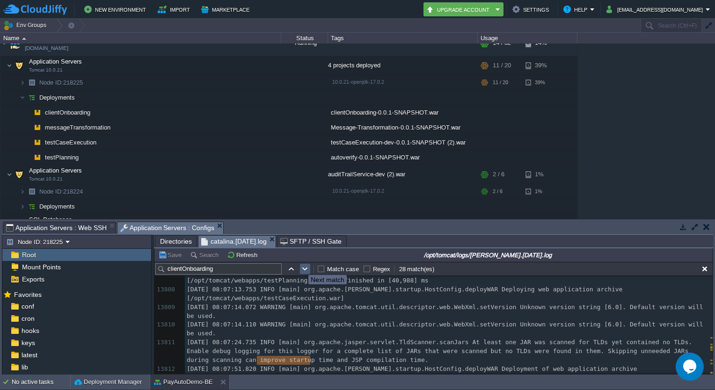
click at [301, 267] on button "button" at bounding box center [305, 269] width 8 height 8
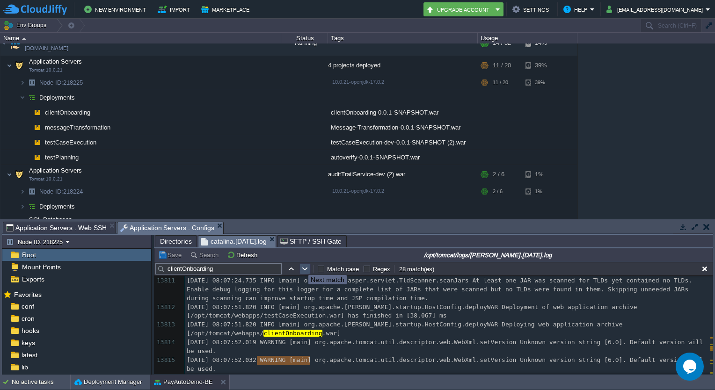
click at [301, 267] on button "button" at bounding box center [305, 269] width 8 height 8
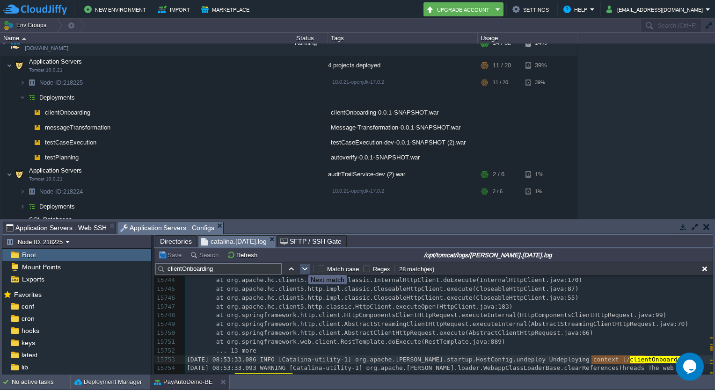
click at [301, 267] on button "button" at bounding box center [305, 269] width 8 height 8
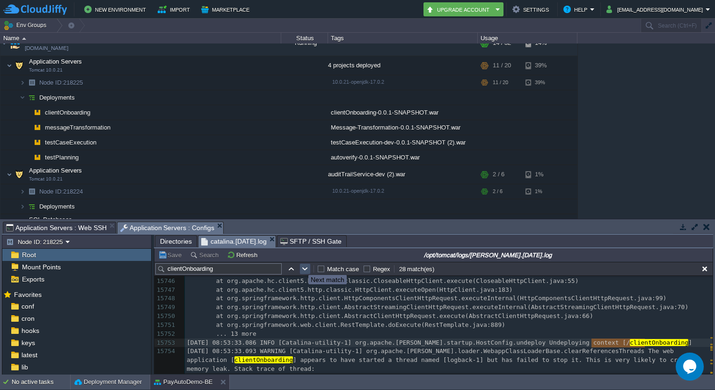
click at [301, 267] on button "button" at bounding box center [305, 269] width 8 height 8
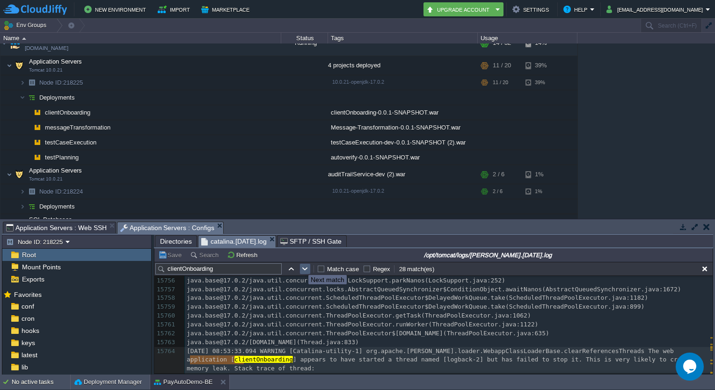
click at [301, 267] on button "button" at bounding box center [305, 269] width 8 height 8
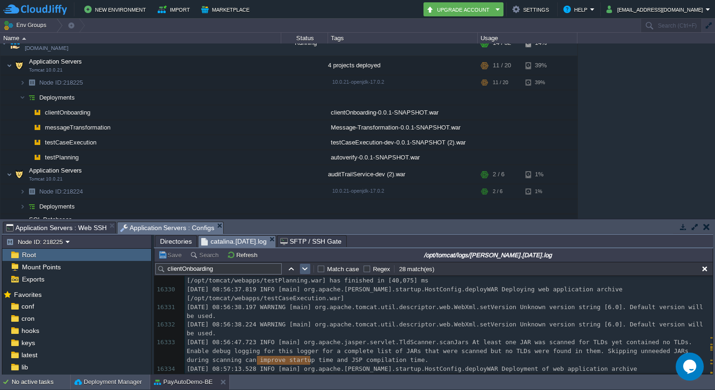
click at [301, 267] on button "button" at bounding box center [305, 269] width 8 height 8
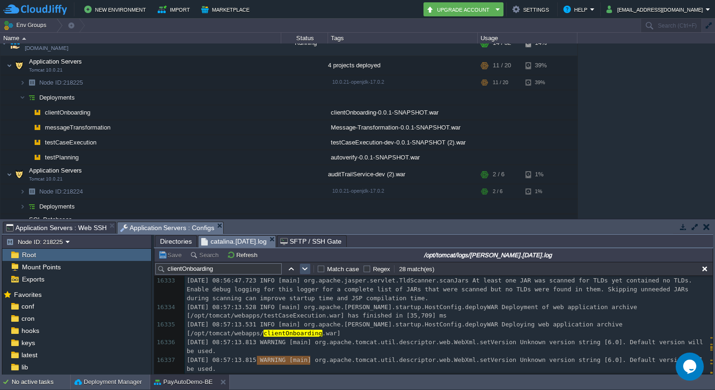
click at [301, 267] on button "button" at bounding box center [305, 269] width 8 height 8
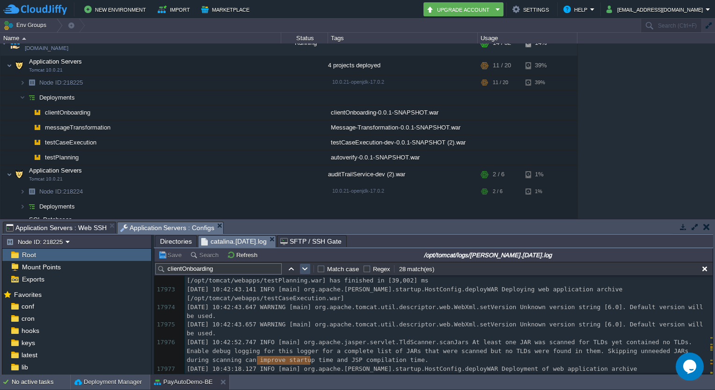
click at [301, 267] on button "button" at bounding box center [305, 269] width 8 height 8
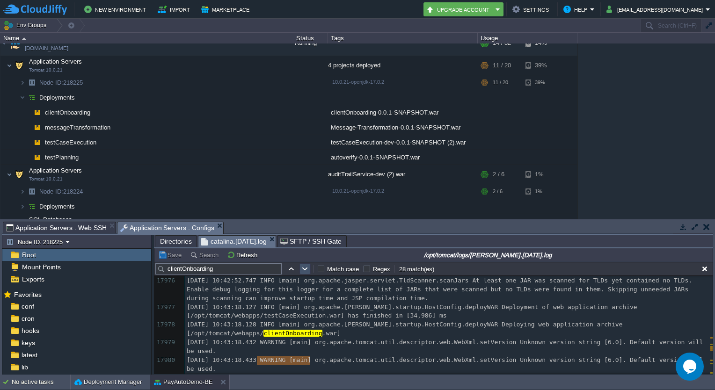
click at [301, 267] on button "button" at bounding box center [305, 269] width 8 height 8
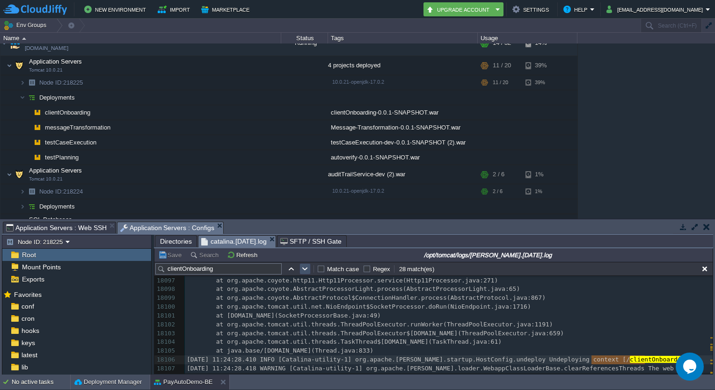
click at [301, 267] on button "button" at bounding box center [305, 269] width 8 height 8
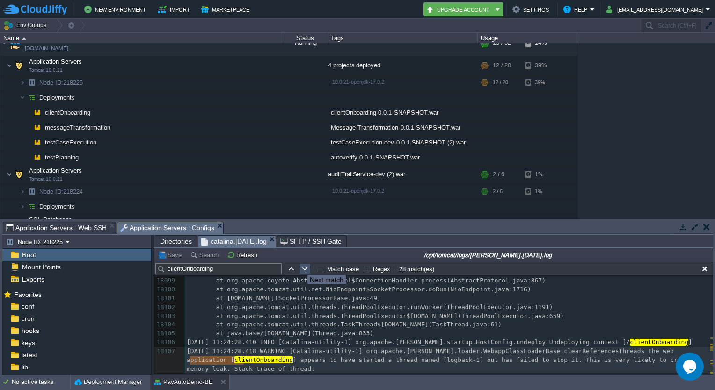
click at [301, 267] on button "button" at bounding box center [305, 269] width 8 height 8
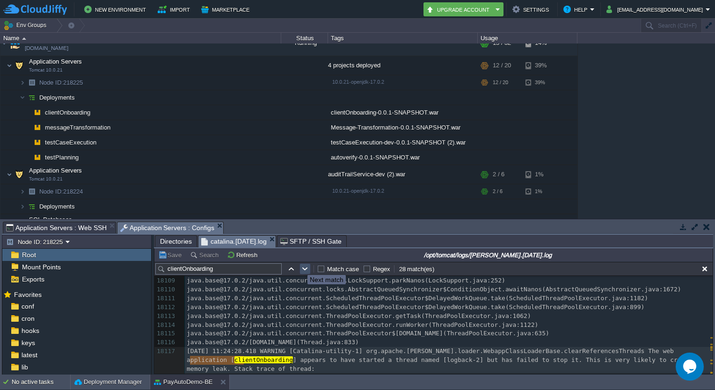
click at [301, 267] on button "button" at bounding box center [305, 269] width 8 height 8
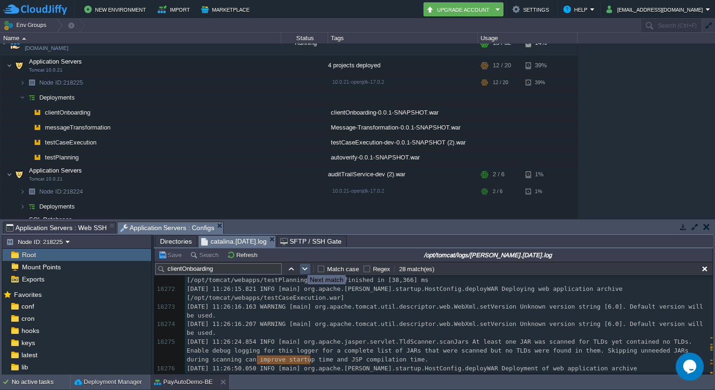
click at [301, 267] on button "button" at bounding box center [305, 269] width 8 height 8
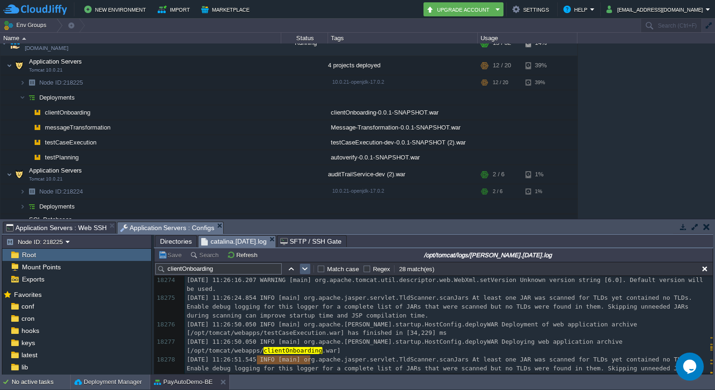
click at [301, 267] on button "button" at bounding box center [305, 269] width 8 height 8
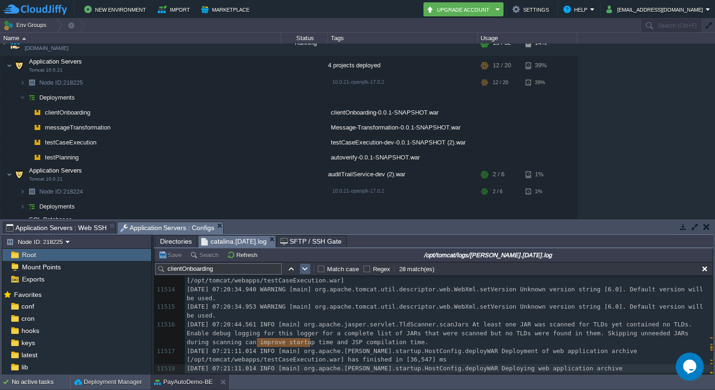
click at [301, 267] on button "button" at bounding box center [305, 269] width 8 height 8
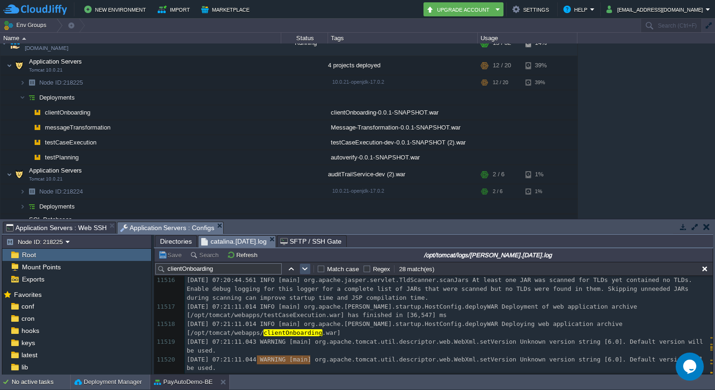
click at [301, 267] on button "button" at bounding box center [305, 269] width 8 height 8
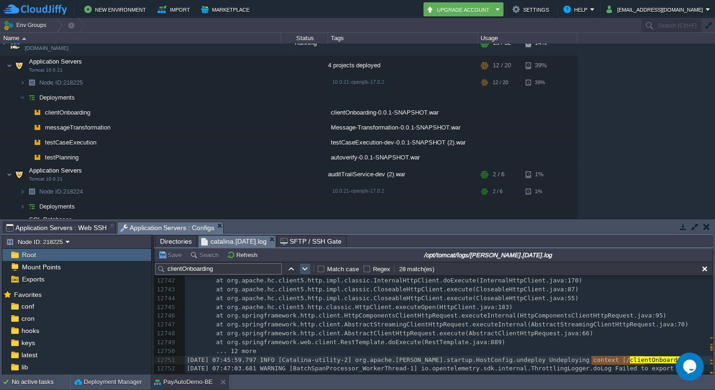
click at [301, 267] on button "button" at bounding box center [305, 269] width 8 height 8
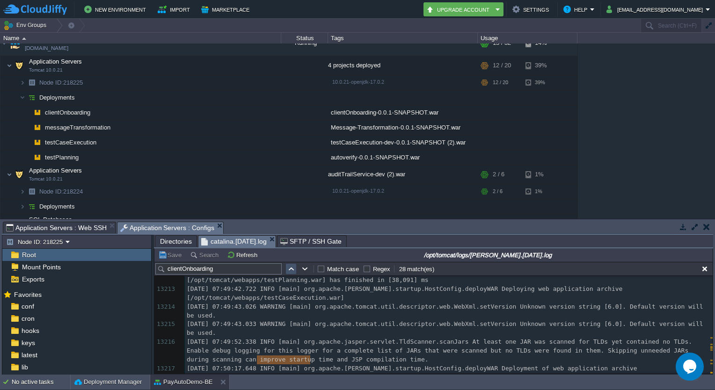
click at [288, 268] on button "button" at bounding box center [291, 269] width 8 height 8
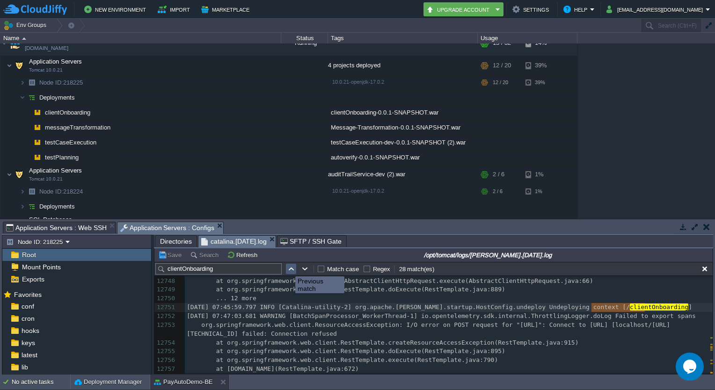
click at [288, 268] on button "button" at bounding box center [291, 269] width 8 height 8
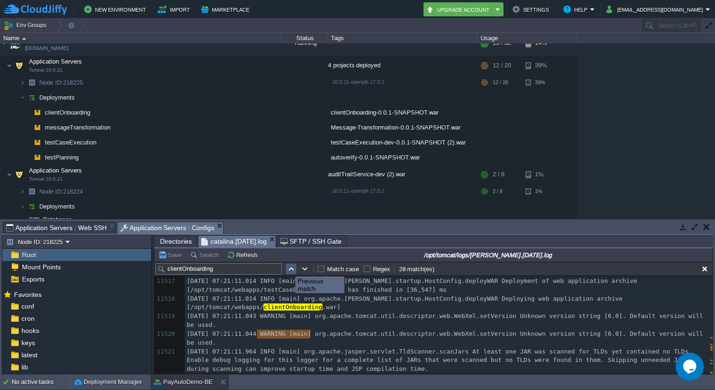
click at [288, 268] on button "button" at bounding box center [291, 269] width 8 height 8
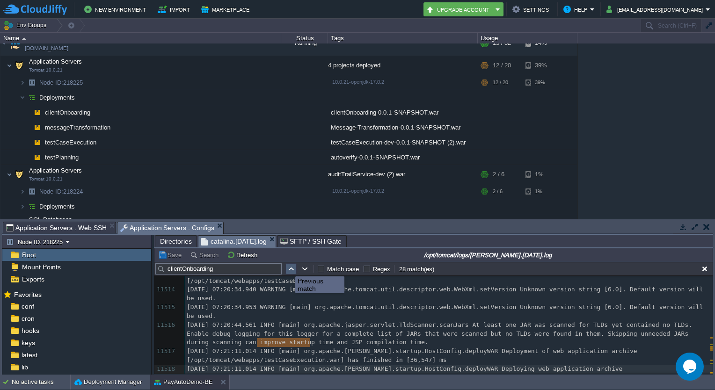
click at [288, 268] on button "button" at bounding box center [291, 269] width 8 height 8
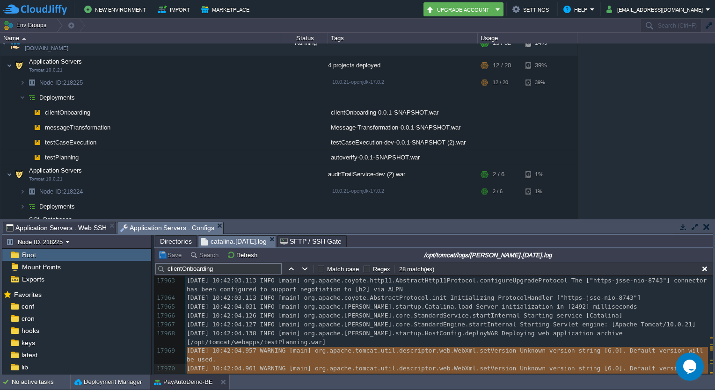
drag, startPoint x: 417, startPoint y: 360, endPoint x: 166, endPoint y: 355, distance: 251.2
type textarea "[DATE] 10:42:04.961 WARNING [main] org.apache.tomcat.util.descriptor.web.WebXml…"
